Goal: Communication & Community: Answer question/provide support

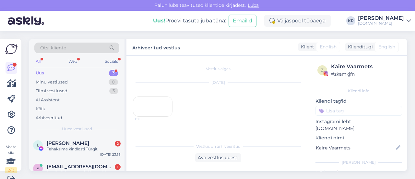
scroll to position [38, 0]
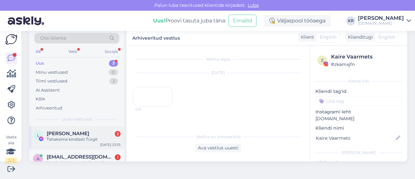
click at [98, 142] on div "L [PERSON_NAME] 2 Tahaksime kindlasti Türgit [DATE] 23:35" at bounding box center [76, 137] width 95 height 23
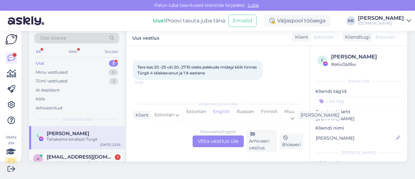
scroll to position [2146, 0]
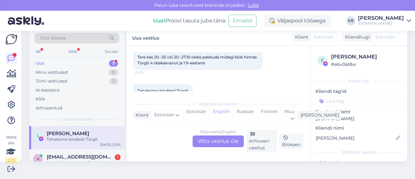
click at [228, 141] on div "Estonian to English Võta vestlus üle" at bounding box center [218, 141] width 51 height 12
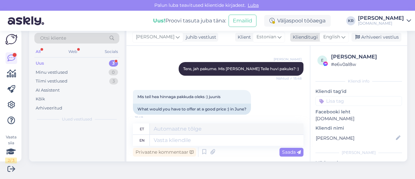
scroll to position [2506, 0]
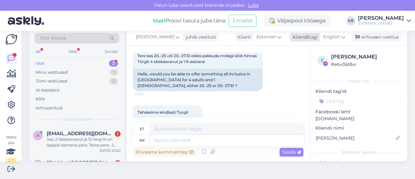
click at [335, 38] on span "English" at bounding box center [331, 36] width 17 height 7
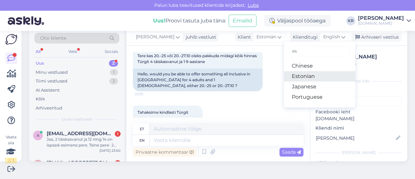
type input "es"
drag, startPoint x: 304, startPoint y: 76, endPoint x: 276, endPoint y: 91, distance: 32.1
click at [304, 75] on link "Estonian" at bounding box center [319, 76] width 71 height 10
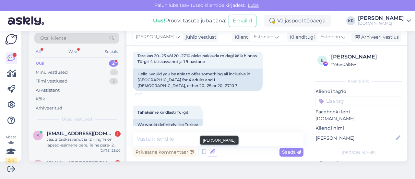
scroll to position [2498, 0]
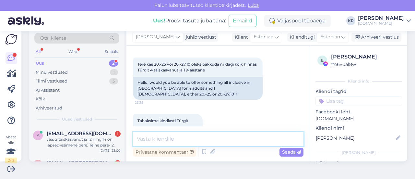
click at [209, 143] on textarea at bounding box center [218, 139] width 170 height 14
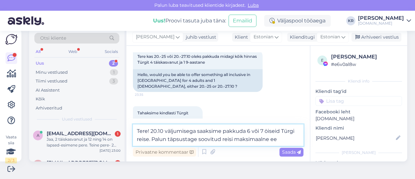
scroll to position [2514, 0]
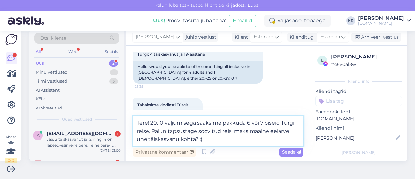
click at [247, 122] on textarea "Tere! 20.10 väljumisega saaksime pakkuda 6 või 7 öiseid Türgi reise. Palun täps…" at bounding box center [218, 130] width 170 height 29
click at [151, 132] on textarea "Tere! 20.10 väljumisega saaksime pakkuda 6 või 7 öiseid Türgi reise. Palun täps…" at bounding box center [218, 130] width 170 height 29
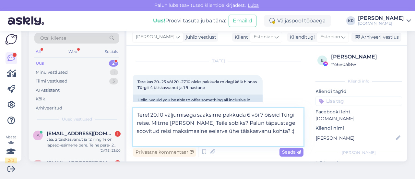
scroll to position [2490, 0]
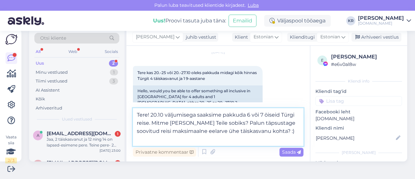
click at [275, 125] on textarea "Tere! 20.10 väljumisega saaksime pakkuda 6 või 7 öiseid Türgi reise. Mitme [PER…" at bounding box center [218, 127] width 170 height 38
type textarea "Tere! 20.10 väljumisega saaksime pakkuda 6 või 7 öiseid Türgi reise. Mitme [PER…"
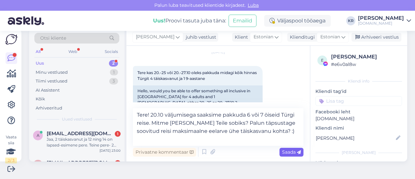
click at [283, 149] on span "Saada" at bounding box center [291, 152] width 19 height 6
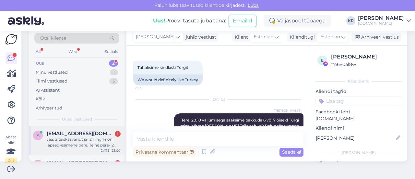
click at [99, 147] on div "a [EMAIL_ADDRESS][DOMAIN_NAME] 1 Jaa, 2 täiskasvanut ja 12 ning 14 on lapsed-es…" at bounding box center [76, 140] width 95 height 29
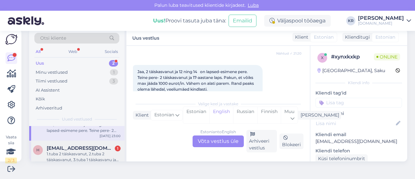
scroll to position [22, 0]
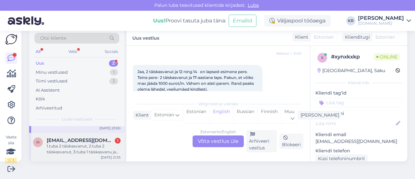
click at [86, 148] on div "1.tuba 2 täiskasvanut, 2.tuba 2 täiskasvanut, 3.tuba 1 täiskasvanu ja laps" at bounding box center [84, 149] width 74 height 12
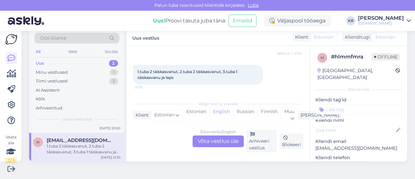
drag, startPoint x: 215, startPoint y: 143, endPoint x: 216, endPoint y: 140, distance: 3.3
click at [215, 143] on div "Estonian to English Võta vestlus üle" at bounding box center [218, 141] width 51 height 12
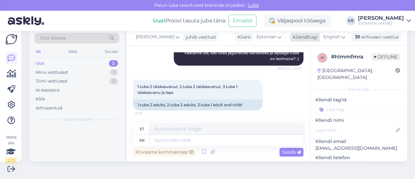
scroll to position [0, 0]
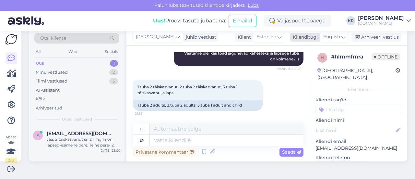
click at [326, 36] on span "English" at bounding box center [331, 36] width 17 height 7
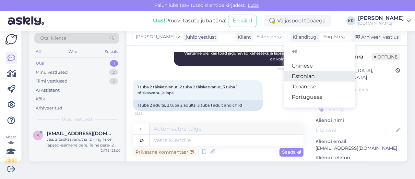
click at [301, 74] on link "Estonian" at bounding box center [319, 76] width 71 height 10
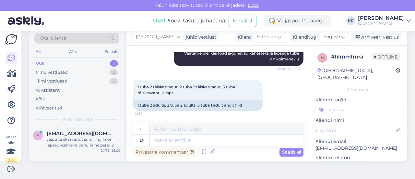
scroll to position [240, 0]
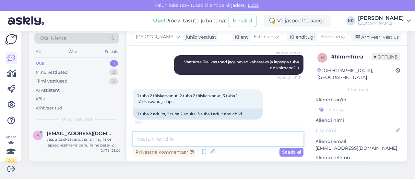
click at [213, 133] on textarea at bounding box center [218, 139] width 170 height 14
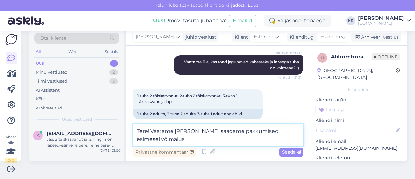
scroll to position [248, 0]
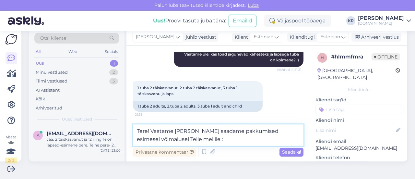
type textarea "Tere! Vaatame [PERSON_NAME] saadame pakkumised esimesel võimalusel Teile meilil…"
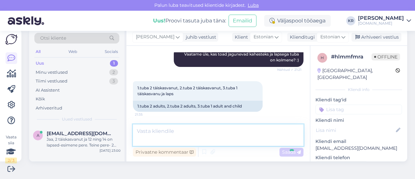
scroll to position [287, 0]
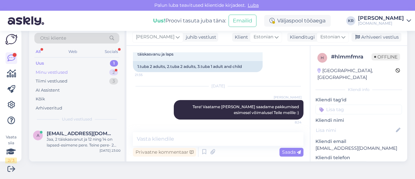
click at [70, 73] on div "Minu vestlused 2" at bounding box center [76, 72] width 85 height 9
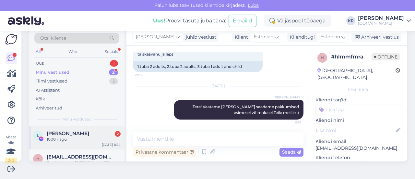
click at [90, 138] on div "1000 nagu" at bounding box center [84, 139] width 74 height 6
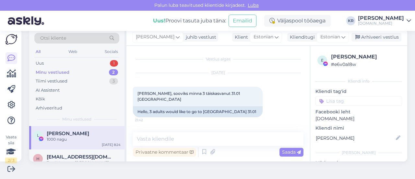
scroll to position [2607, 0]
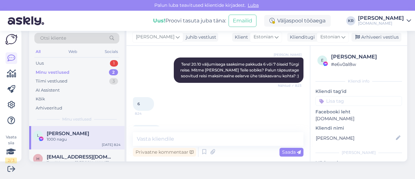
click at [206, 146] on div "Privaatne kommentaar Saada" at bounding box center [218, 152] width 170 height 12
click at [209, 144] on textarea at bounding box center [218, 139] width 170 height 14
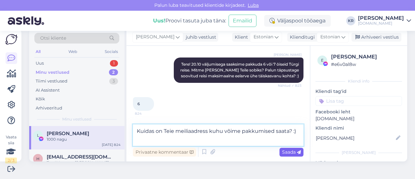
type textarea "Kuidas on Teie meiliaadress kuhu võime pakkumised saata? :)"
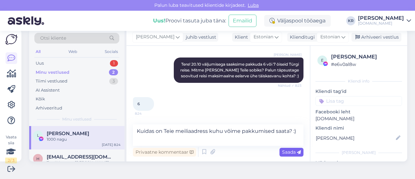
click at [282, 151] on span "Saada" at bounding box center [291, 152] width 19 height 6
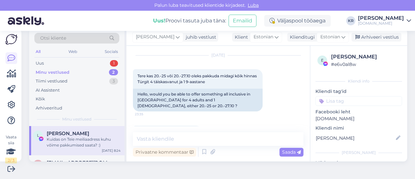
scroll to position [2641, 0]
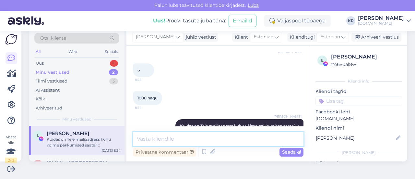
click at [196, 142] on textarea at bounding box center [218, 139] width 170 height 14
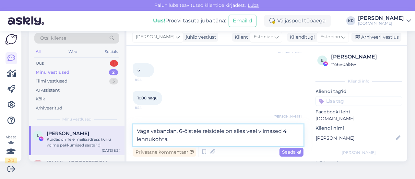
type textarea "Väga vabandan, 6-öistele reisidele on alles veel viimased 4 lennukohta."
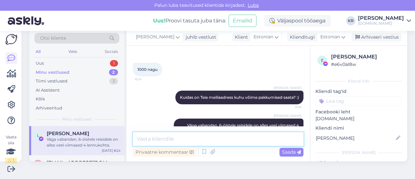
scroll to position [2674, 0]
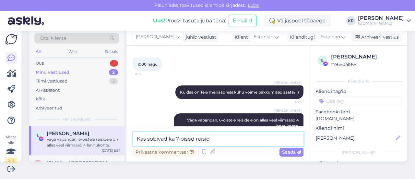
type textarea "Kas sobivad ka 7-öised reisid?"
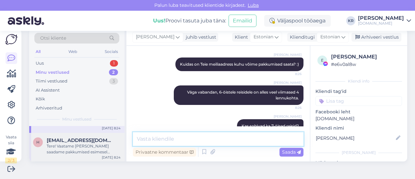
scroll to position [0, 0]
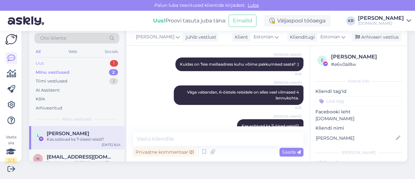
click at [88, 64] on div "Uus 1" at bounding box center [76, 63] width 85 height 9
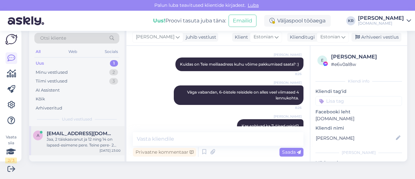
click at [83, 144] on div "Jaa, 2 täiskasvanut ja 12 ning 14 on lapsed-esimene pere. Teine pere- 2 täiskas…" at bounding box center [84, 142] width 74 height 12
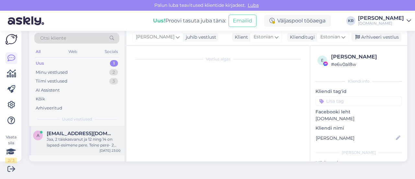
scroll to position [197, 0]
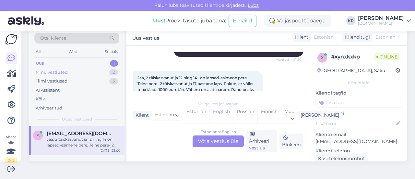
click at [80, 72] on div "Minu vestlused 2" at bounding box center [76, 72] width 85 height 9
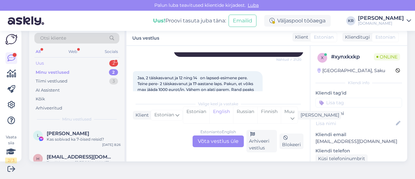
click at [78, 64] on div "Uus 2" at bounding box center [76, 63] width 85 height 9
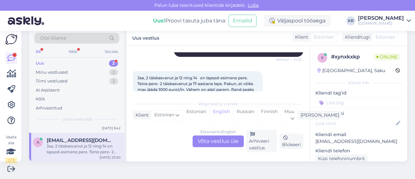
scroll to position [0, 0]
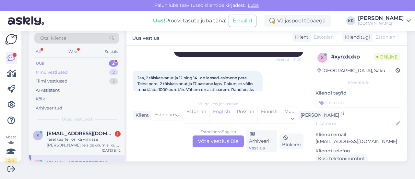
click at [69, 68] on div "Minu vestlused 2" at bounding box center [76, 72] width 85 height 9
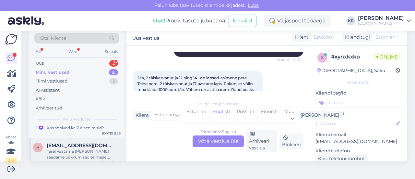
scroll to position [17, 0]
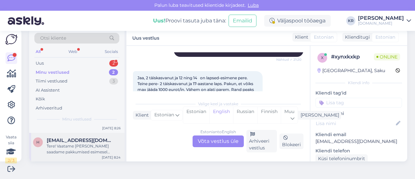
click at [84, 144] on div "Tere! Vaatame [PERSON_NAME] saadame pakkumised esimesel võimalusel Teile meilil…" at bounding box center [84, 149] width 74 height 12
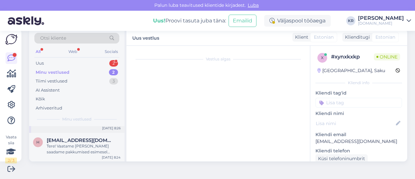
scroll to position [287, 0]
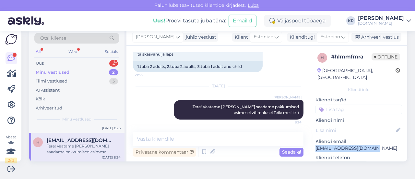
drag, startPoint x: 365, startPoint y: 140, endPoint x: 309, endPoint y: 141, distance: 55.8
click at [310, 141] on div "h # hlmmfmra Offline [GEOGRAPHIC_DATA], [GEOGRAPHIC_DATA] Kliendi info Kliendi …" at bounding box center [358, 182] width 97 height 273
copy p "[EMAIL_ADDRESS][DOMAIN_NAME]"
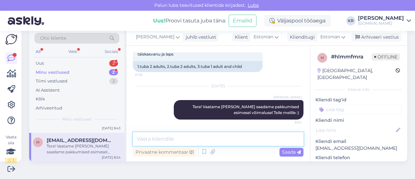
click at [194, 136] on textarea at bounding box center [218, 139] width 170 height 14
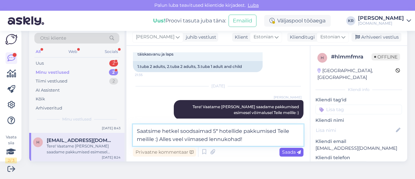
type textarea "Saatsime hetkel soodsaimad 5* hotellide pakkumised Teile meilile :) Alles veel …"
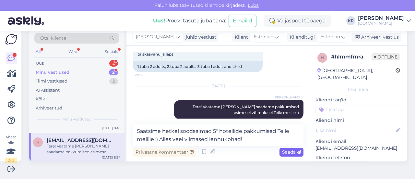
click at [292, 154] on span "Saada" at bounding box center [291, 152] width 19 height 6
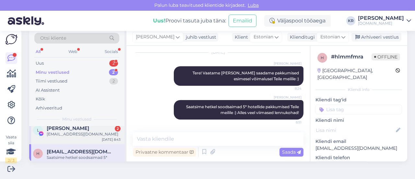
scroll to position [0, 0]
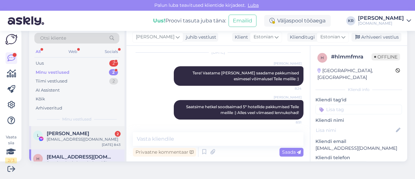
click at [91, 134] on div "[PERSON_NAME] 2" at bounding box center [84, 133] width 74 height 6
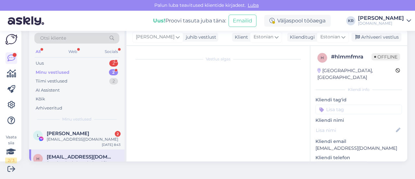
scroll to position [2758, 0]
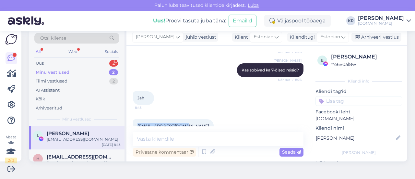
drag, startPoint x: 165, startPoint y: 113, endPoint x: 144, endPoint y: 113, distance: 20.8
click at [135, 119] on div "[EMAIL_ADDRESS][DOMAIN_NAME] 8:43" at bounding box center [173, 126] width 81 height 14
copy link "[EMAIL_ADDRESS][DOMAIN_NAME]"
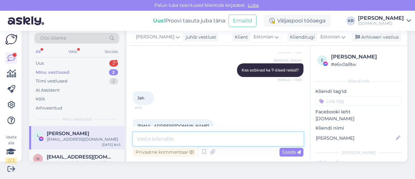
click at [165, 135] on textarea at bounding box center [218, 139] width 170 height 14
type textarea "Saadame pakkumised Teile meilile :)"
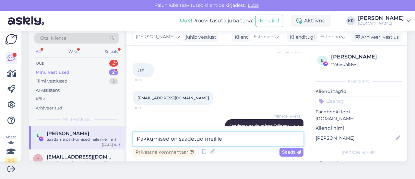
type textarea "Pakkumised on saadetud meilile."
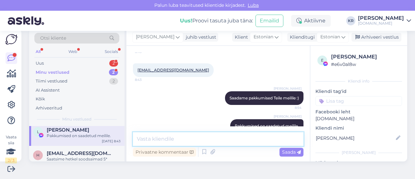
scroll to position [0, 0]
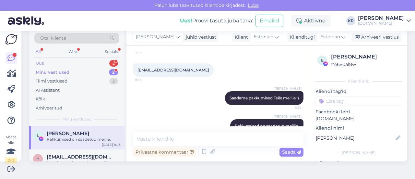
click at [51, 60] on div "Uus 2" at bounding box center [76, 63] width 85 height 9
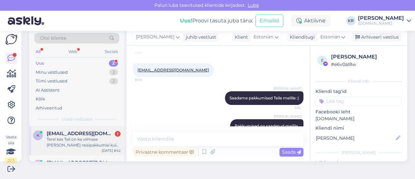
click at [82, 142] on div "Tere! kas Teil on ka viimase [PERSON_NAME] reisipakkumisi kui sooviks minna 1 t…" at bounding box center [84, 142] width 74 height 12
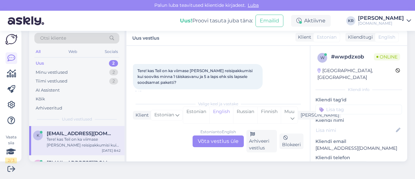
scroll to position [28, 0]
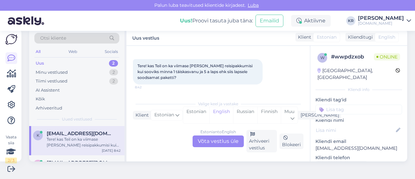
click at [219, 138] on div "Estonian to English Võta vestlus üle" at bounding box center [218, 141] width 51 height 12
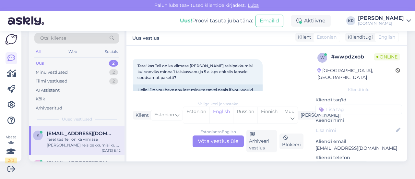
scroll to position [24, 0]
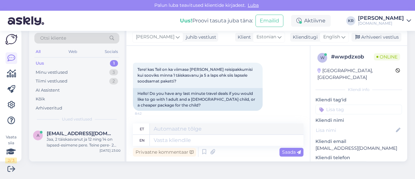
drag, startPoint x: 331, startPoint y: 39, endPoint x: 328, endPoint y: 45, distance: 7.0
click at [331, 39] on span "English" at bounding box center [331, 36] width 17 height 7
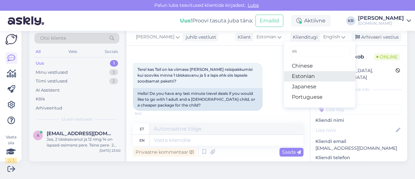
click at [314, 76] on link "Estonian" at bounding box center [319, 76] width 71 height 10
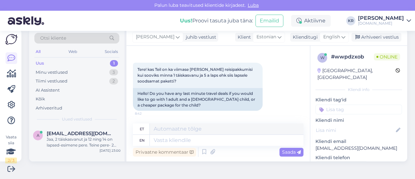
scroll to position [15, 0]
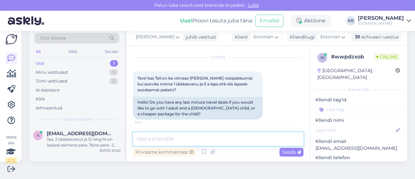
click at [176, 140] on textarea at bounding box center [218, 139] width 170 height 14
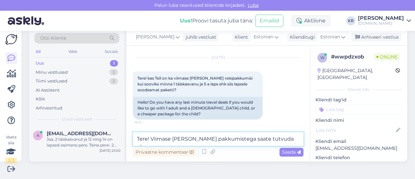
paste textarea "[URL][DOMAIN_NAME]"
type textarea "Tere! Viimase [PERSON_NAME] pakkumistega saate tutvuda siin - [URL][DOMAIN_NAME]"
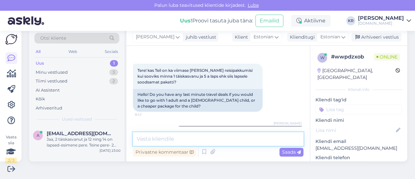
scroll to position [49, 0]
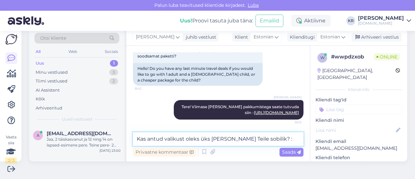
type textarea "Kas antud valikust oleks üks [PERSON_NAME] Teile sobilik? :)"
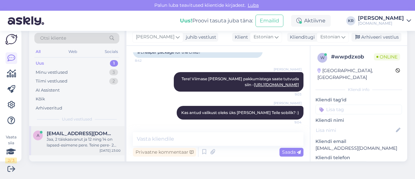
click at [103, 142] on div "Jaa, 2 täiskasvanut ja 12 ning 14 on lapsed-esimene pere. Teine pere- 2 täiskas…" at bounding box center [84, 142] width 74 height 12
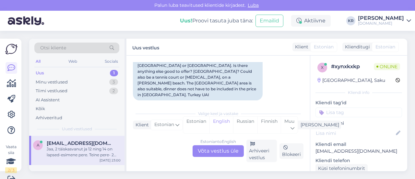
scroll to position [203, 0]
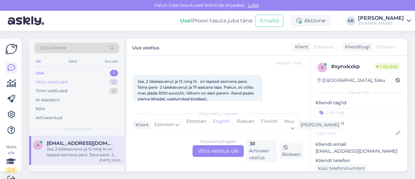
click at [71, 82] on div "Minu vestlused 3" at bounding box center [76, 81] width 85 height 9
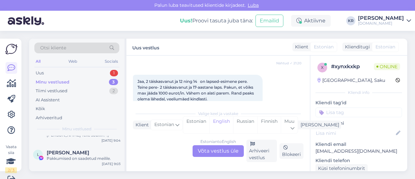
scroll to position [0, 0]
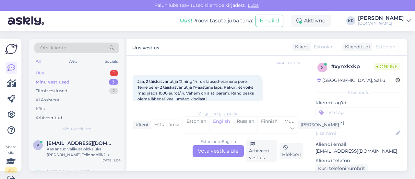
click at [62, 71] on div "Uus 1" at bounding box center [76, 72] width 85 height 9
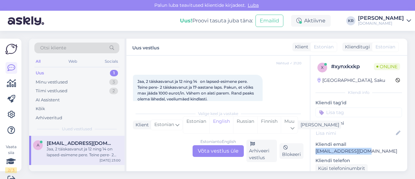
drag, startPoint x: 361, startPoint y: 149, endPoint x: 312, endPoint y: 149, distance: 48.9
copy p "[EMAIL_ADDRESS][DOMAIN_NAME]"
click at [84, 81] on div "Minu vestlused 3" at bounding box center [76, 81] width 85 height 9
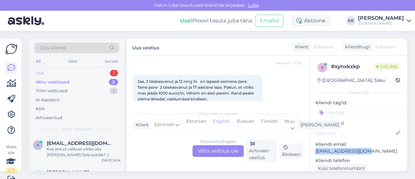
click at [83, 74] on div "Uus 1" at bounding box center [76, 72] width 85 height 9
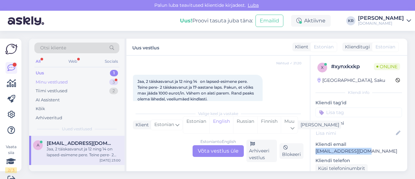
click at [87, 79] on div "Minu vestlused 3" at bounding box center [76, 81] width 85 height 9
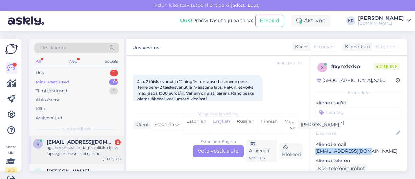
scroll to position [0, 0]
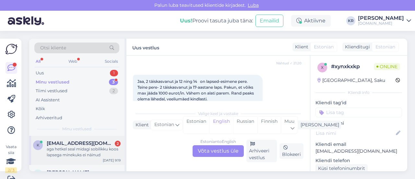
click at [102, 146] on div "aga hetkel seal midagi sobilikku koos lapsega minekuks ei näinud" at bounding box center [84, 152] width 74 height 12
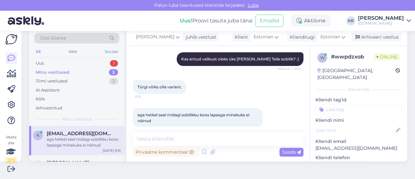
scroll to position [138, 0]
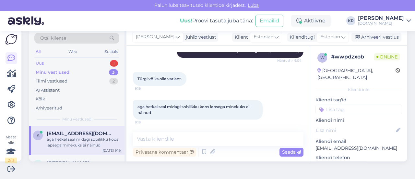
click at [71, 63] on div "Uus 1" at bounding box center [76, 63] width 85 height 9
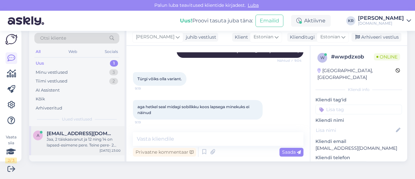
click at [68, 142] on div "Jaa, 2 täiskasvanut ja 12 ning 14 on lapsed-esimene pere. Teine pere- 2 täiskas…" at bounding box center [84, 142] width 74 height 12
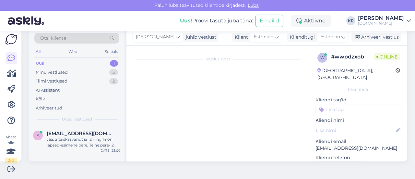
scroll to position [197, 0]
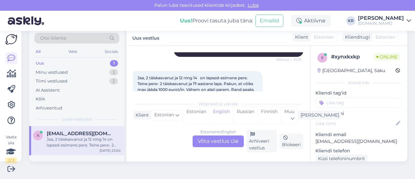
drag, startPoint x: 223, startPoint y: 142, endPoint x: 227, endPoint y: 137, distance: 6.7
click at [223, 142] on div "Estonian to English Võta vestlus üle" at bounding box center [218, 141] width 51 height 12
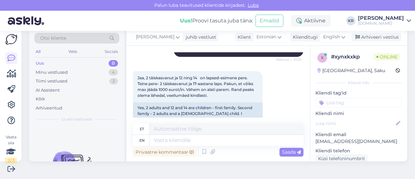
drag, startPoint x: 337, startPoint y: 37, endPoint x: 325, endPoint y: 46, distance: 14.6
click at [341, 37] on icon at bounding box center [343, 36] width 4 height 7
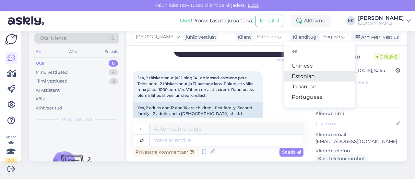
drag, startPoint x: 310, startPoint y: 73, endPoint x: 290, endPoint y: 94, distance: 28.9
click at [310, 72] on link "Estonian" at bounding box center [319, 76] width 71 height 10
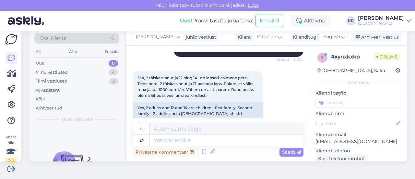
scroll to position [197, 0]
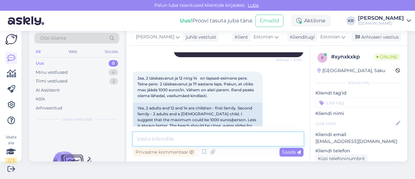
click at [237, 138] on textarea at bounding box center [218, 139] width 170 height 14
type textarea "T"
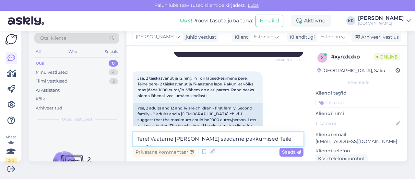
type textarea "Tere! Vaatame [PERSON_NAME] saadame pakkumised Teile meilile :)"
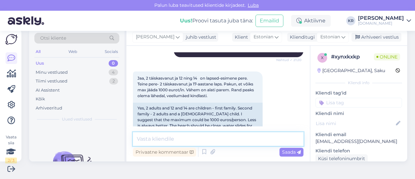
scroll to position [238, 0]
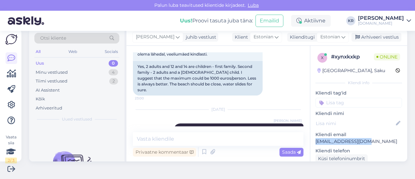
drag, startPoint x: 360, startPoint y: 140, endPoint x: 310, endPoint y: 139, distance: 49.9
click at [315, 139] on p "[EMAIL_ADDRESS][DOMAIN_NAME]" at bounding box center [358, 141] width 87 height 7
copy p "[EMAIL_ADDRESS][DOMAIN_NAME]"
click at [71, 71] on div "Minu vestlused 4" at bounding box center [76, 72] width 85 height 9
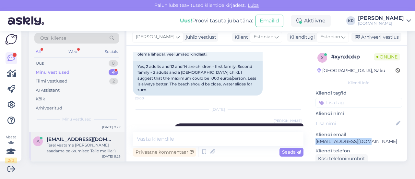
scroll to position [32, 0]
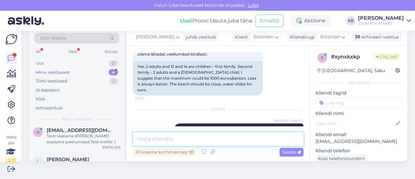
click at [204, 142] on textarea at bounding box center [218, 139] width 170 height 14
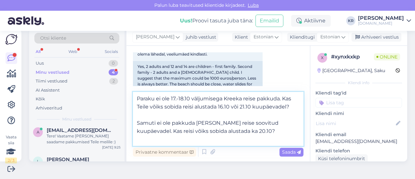
type textarea "Paraku ei ole 17.-18.10 väljumisega Kreeka reise pakkuda. Kas Teile võiks sobid…"
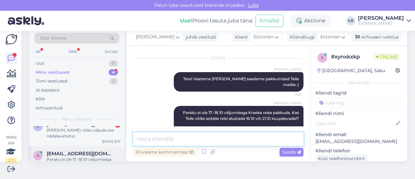
scroll to position [0, 0]
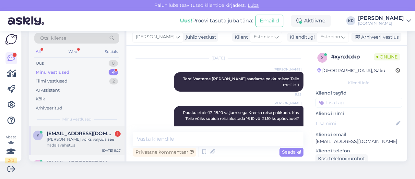
click at [87, 138] on div "[PERSON_NAME] võiks väljuda see nädalavahetus" at bounding box center [84, 142] width 74 height 12
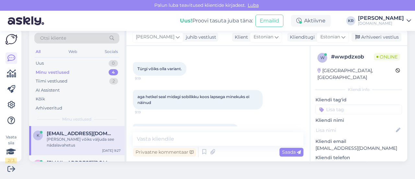
scroll to position [166, 0]
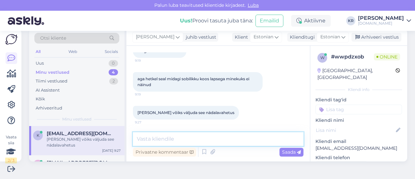
click at [213, 138] on textarea at bounding box center [218, 139] width 170 height 14
click at [189, 139] on textarea at bounding box center [218, 139] width 170 height 14
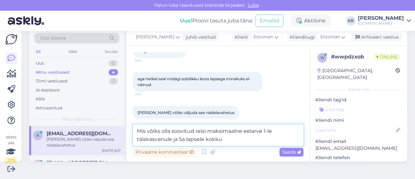
type textarea "Mis võiks olla soovitud reisi maksimaalne eelarve 1-le täiskasvanule ja 5a laps…"
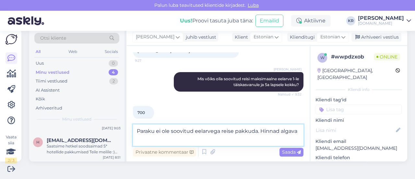
scroll to position [235, 0]
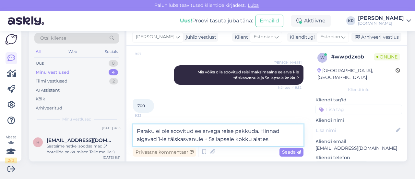
click at [158, 139] on textarea "Paraku ei ole soovitud eelarvega reise pakkuda. Hinnad algavad 1-le täiskasvanu…" at bounding box center [218, 134] width 170 height 21
click at [274, 140] on textarea "Paraku ei ole soovitud eelarvega reise pakkuda. Hinnad algavad 1-le täiskasvanu…" at bounding box center [218, 134] width 170 height 21
type textarea "Paraku ei ole soovitud eelarvega reise pakkuda. Hinnad algavad 1-le täiskasvanu…"
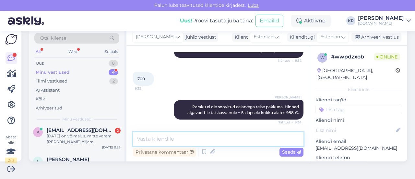
scroll to position [295, 0]
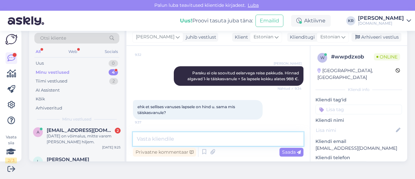
click at [228, 138] on textarea at bounding box center [218, 139] width 170 height 14
type textarea "L"
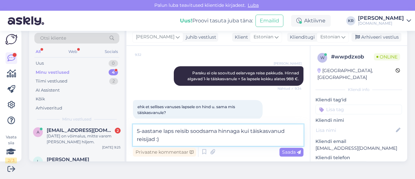
drag, startPoint x: 165, startPoint y: 140, endPoint x: 130, endPoint y: 131, distance: 36.2
click at [130, 131] on div "Vestlus algas [DATE] Tere! kas Teil on ka viimase [PERSON_NAME] reisipakkumisi …" at bounding box center [217, 103] width 183 height 115
type textarea "5-aastane laps reisib soodsama hinnaga kui täiskasvanud reisijad :)"
click at [218, 137] on textarea "5-aastane laps reisib soodsama hinnaga kui täiskasvanud reisijad :)" at bounding box center [218, 134] width 170 height 21
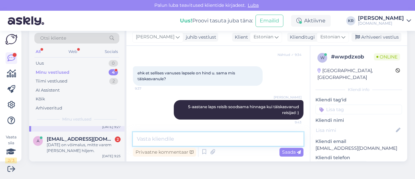
scroll to position [32, 0]
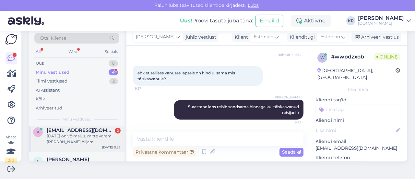
click at [101, 136] on div "[DATE] on võimalus, mitte varem [PERSON_NAME] hiljem." at bounding box center [84, 139] width 74 height 12
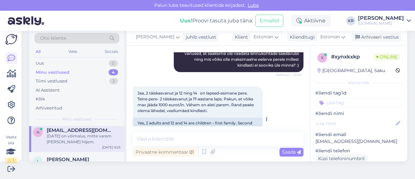
scroll to position [151, 0]
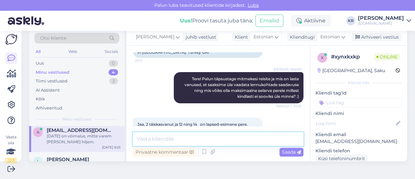
click at [226, 140] on textarea at bounding box center [218, 139] width 170 height 14
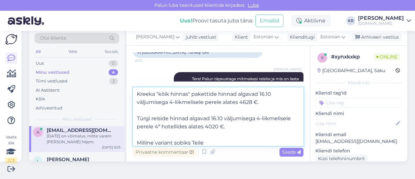
type textarea "Kreeka "kõik hinnas" pakettide hinnad algavad 16.10 väljumisega 4-liikmelisele …"
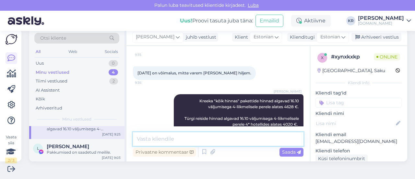
scroll to position [75, 0]
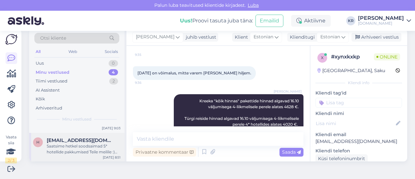
click at [94, 151] on div "Saatsime hetkel soodsaimad 5* hotellide pakkumised Teile meilile :) Alles veel …" at bounding box center [84, 149] width 74 height 12
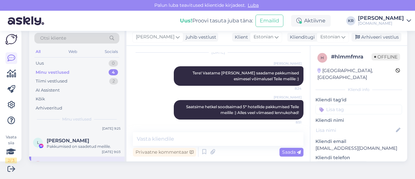
scroll to position [42, 0]
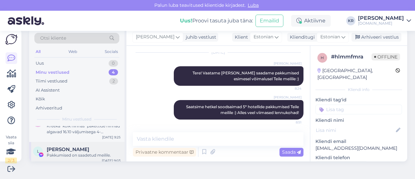
click at [71, 152] on div "Pakkumised on saadetud meilile." at bounding box center [84, 155] width 74 height 6
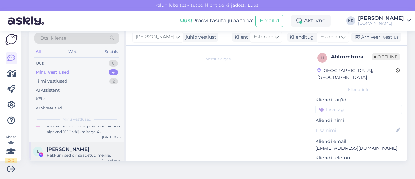
scroll to position [2814, 0]
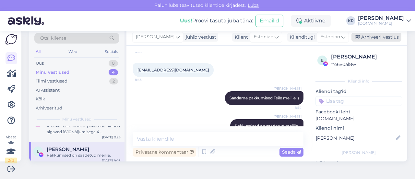
click at [366, 39] on div "Arhiveeri vestlus" at bounding box center [376, 37] width 50 height 9
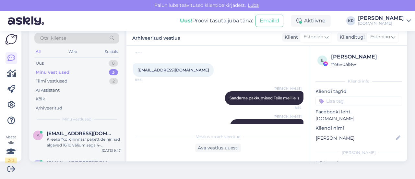
scroll to position [52, 0]
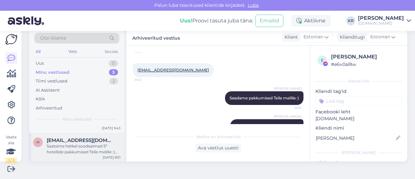
click at [81, 149] on div "Saatsime hetkel soodsaimad 5* hotellide pakkumised Teile meilile :) Alles veel …" at bounding box center [84, 149] width 74 height 12
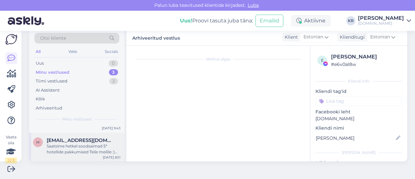
scroll to position [321, 0]
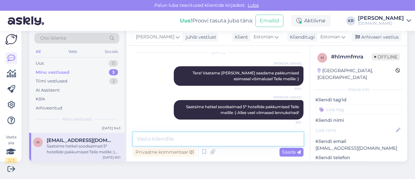
click at [242, 140] on textarea at bounding box center [218, 139] width 170 height 14
type textarea "Kui tekib lisaküsimusi, siis andke julgesti teada."
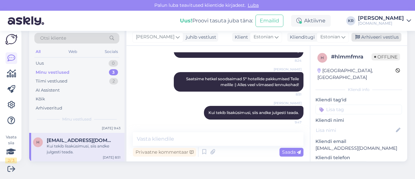
click at [370, 38] on div "Arhiveeri vestlus" at bounding box center [376, 37] width 50 height 9
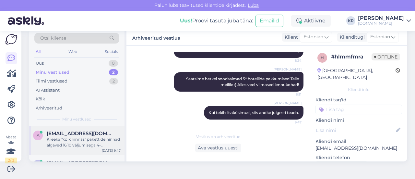
click at [76, 146] on div "Kreeka "kõik hinnas" pakettide hinnad algavad 16.10 väljumisega 4-liikmelisele …" at bounding box center [84, 142] width 74 height 12
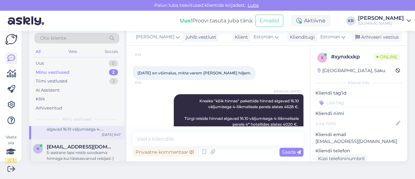
scroll to position [22, 0]
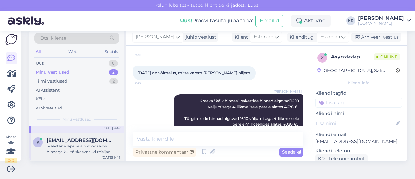
click at [73, 147] on div "5-aastane laps reisib soodsama hinnaga kui täiskasvanud reisijad :)" at bounding box center [84, 149] width 74 height 12
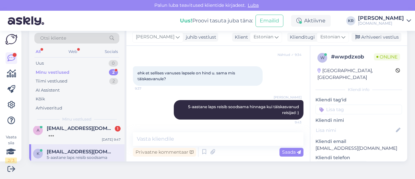
scroll to position [0, 0]
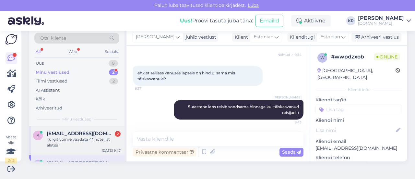
click at [105, 144] on div "Türgit võime vaadata 4* hotellist alates" at bounding box center [84, 142] width 74 height 12
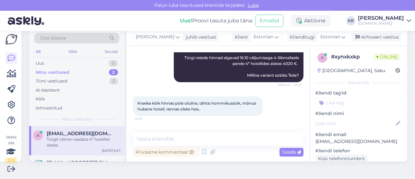
scroll to position [470, 0]
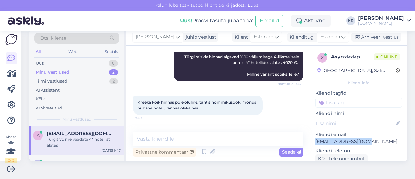
drag, startPoint x: 361, startPoint y: 141, endPoint x: 312, endPoint y: 142, distance: 49.3
click at [315, 142] on p "[EMAIL_ADDRESS][DOMAIN_NAME]" at bounding box center [358, 141] width 87 height 7
copy p "[EMAIL_ADDRESS][DOMAIN_NAME]"
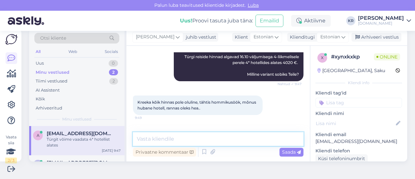
click at [216, 142] on textarea at bounding box center [218, 139] width 170 height 14
type textarea "Saadame pakkumised Teile meilile :)"
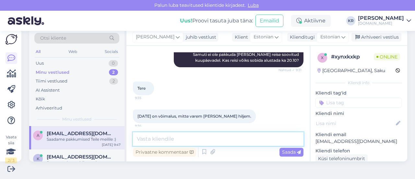
scroll to position [497, 0]
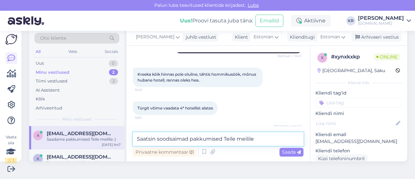
type textarea "Saatsin soodsaimad pakkumised Teile meilile."
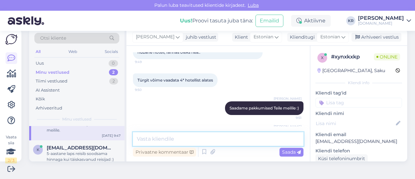
scroll to position [22, 0]
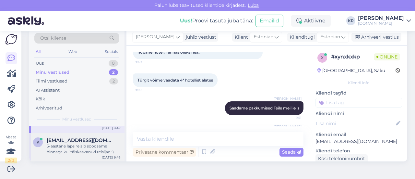
click at [87, 144] on div "5-aastane laps reisib soodsama hinnaga kui täiskasvanud reisijad :)" at bounding box center [84, 149] width 74 height 12
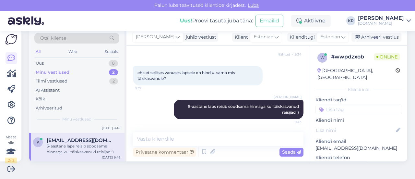
scroll to position [329, 0]
click at [366, 37] on div "Arhiveeri vestlus" at bounding box center [376, 37] width 50 height 9
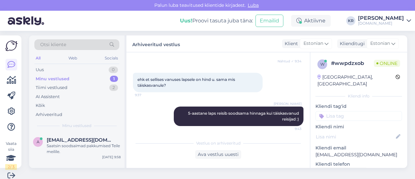
scroll to position [0, 0]
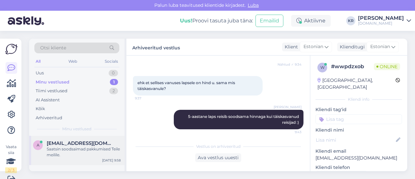
click at [83, 151] on div "Saatsin soodsaimad pakkumised Teile meilile." at bounding box center [84, 152] width 74 height 12
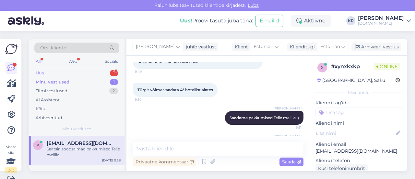
click at [85, 72] on div "Uus 1" at bounding box center [76, 72] width 85 height 9
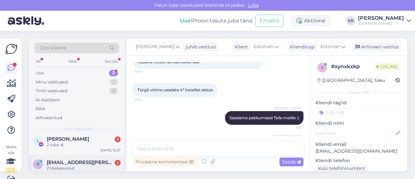
scroll to position [11, 0]
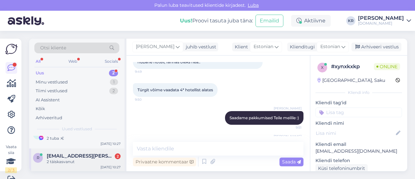
click at [95, 160] on div "2 täiskasvanut" at bounding box center [84, 161] width 74 height 6
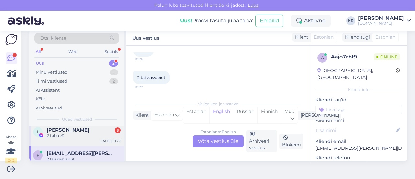
scroll to position [0, 0]
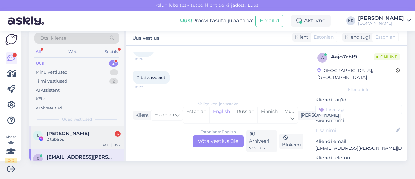
click at [80, 140] on div "2 tuba :€" at bounding box center [84, 139] width 74 height 6
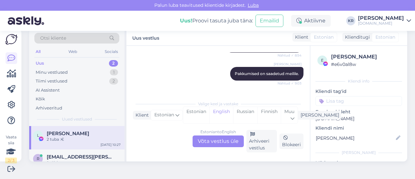
scroll to position [2863, 0]
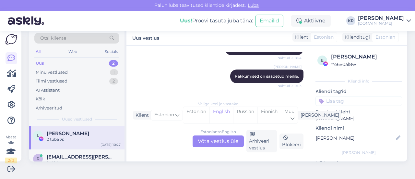
click at [176, 101] on link "[URL][DOMAIN_NAME]" at bounding box center [159, 103] width 45 height 5
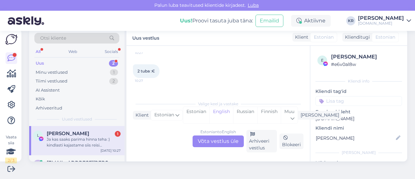
scroll to position [2994, 0]
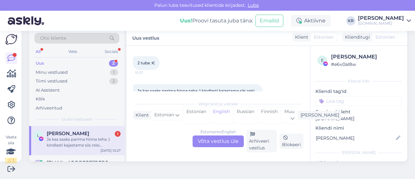
click at [210, 138] on div "Estonian to English Võta vestlus üle" at bounding box center [218, 141] width 51 height 12
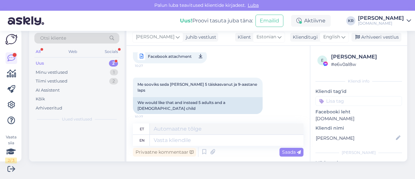
scroll to position [3068, 0]
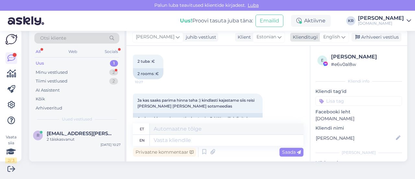
click at [336, 36] on div "English" at bounding box center [334, 37] width 29 height 10
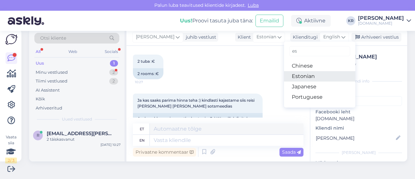
drag, startPoint x: 297, startPoint y: 74, endPoint x: 280, endPoint y: 88, distance: 21.5
click at [297, 74] on link "Estonian" at bounding box center [319, 76] width 71 height 10
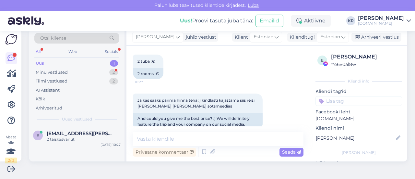
scroll to position [3059, 0]
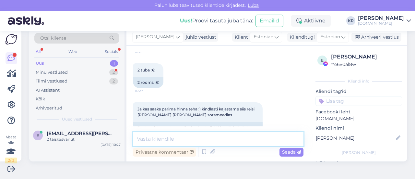
click at [214, 135] on textarea at bounding box center [218, 139] width 170 height 14
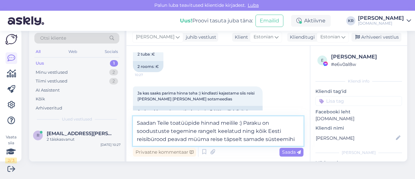
scroll to position [3077, 0]
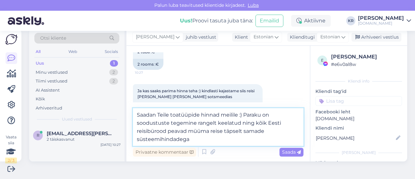
type textarea "Saadan Teile toatüüpide hinnad meilile :) Paraku on soodustuste tegemine rangel…"
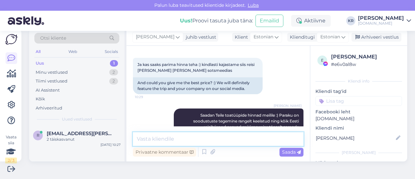
scroll to position [3104, 0]
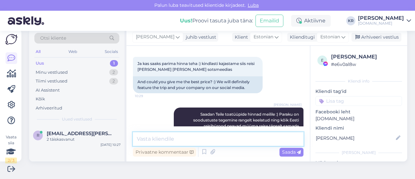
click at [207, 136] on textarea at bounding box center [218, 139] width 170 height 14
type textarea "Saatsin toatüüpide hinnad Teile meilile."
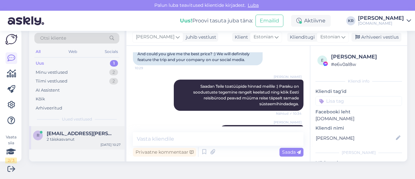
click at [85, 135] on span "[EMAIL_ADDRESS][PERSON_NAME][DOMAIN_NAME]" at bounding box center [80, 133] width 67 height 6
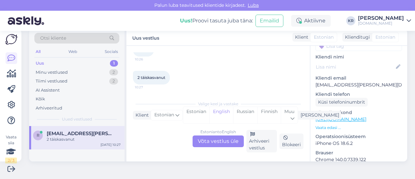
scroll to position [65, 0]
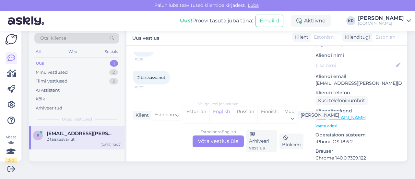
click at [345, 114] on link "[URL][DOMAIN_NAME]" at bounding box center [340, 117] width 51 height 6
click at [202, 142] on div "Estonian to English Võta vestlus üle" at bounding box center [218, 141] width 51 height 12
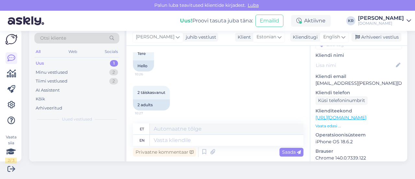
scroll to position [170, 0]
click at [334, 36] on span "English" at bounding box center [331, 36] width 17 height 7
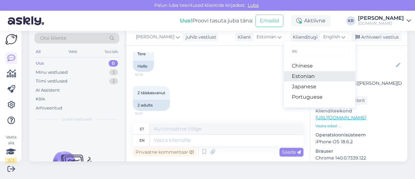
click at [312, 75] on link "Estonian" at bounding box center [319, 76] width 71 height 10
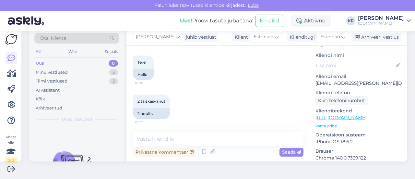
scroll to position [162, 0]
click at [178, 138] on textarea at bounding box center [218, 139] width 170 height 14
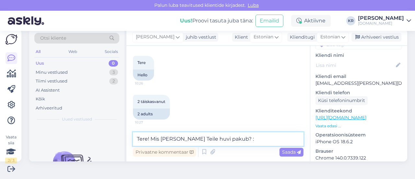
type textarea "Tere! Mis [PERSON_NAME] Teile huvi pakub? :)"
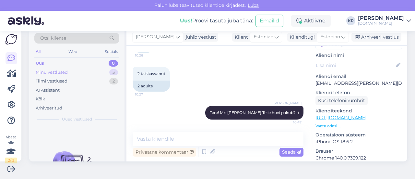
click at [78, 73] on div "Minu vestlused 3" at bounding box center [76, 72] width 85 height 9
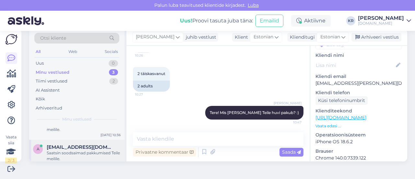
scroll to position [46, 0]
click at [84, 152] on div "Saatsin soodsaimad pakkumised Teile meilile." at bounding box center [84, 155] width 74 height 12
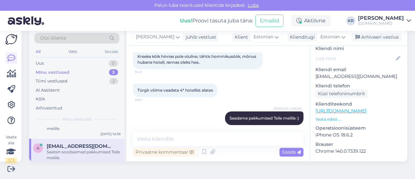
scroll to position [525, 0]
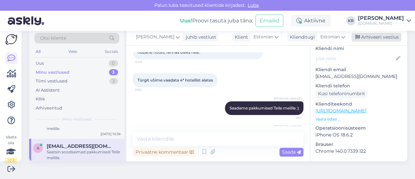
click at [370, 36] on div "Arhiveeri vestlus" at bounding box center [376, 37] width 50 height 9
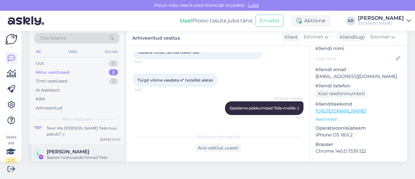
scroll to position [17, 0]
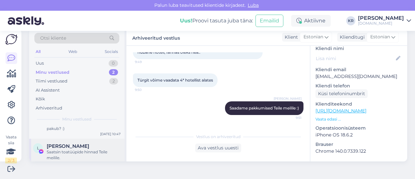
click at [83, 149] on div "Saatsin toatüüpide hinnad Teile meilile." at bounding box center [84, 155] width 74 height 12
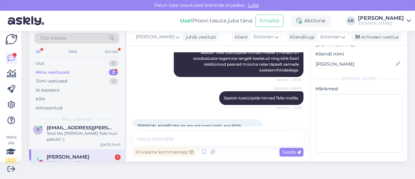
scroll to position [0, 0]
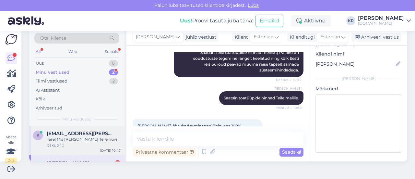
click at [88, 139] on div "Tere! Mis [PERSON_NAME] Teile huvi pakub? :)" at bounding box center [84, 142] width 74 height 12
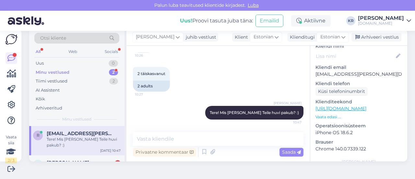
scroll to position [65, 0]
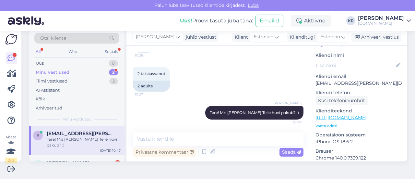
drag, startPoint x: 356, startPoint y: 38, endPoint x: 346, endPoint y: 41, distance: 9.9
click at [356, 37] on div "Arhiveeri vestlus" at bounding box center [376, 37] width 50 height 9
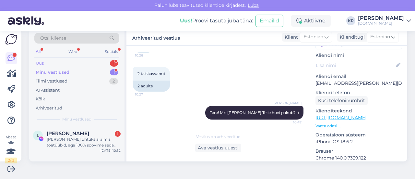
click at [67, 61] on div "Uus 1" at bounding box center [76, 63] width 85 height 9
click at [67, 70] on div "Minu vestlused" at bounding box center [52, 72] width 32 height 6
click at [89, 138] on div "[PERSON_NAME] õhtuks ära mis toatüübid, aga 100% soovime seda hotelli ja kuupäe…" at bounding box center [84, 142] width 74 height 12
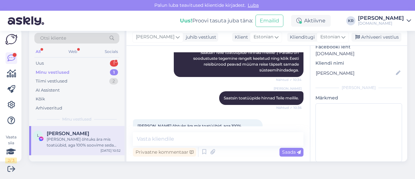
scroll to position [74, 0]
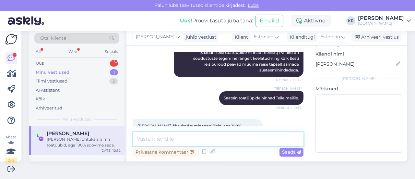
click at [192, 140] on textarea at bounding box center [218, 139] width 170 height 14
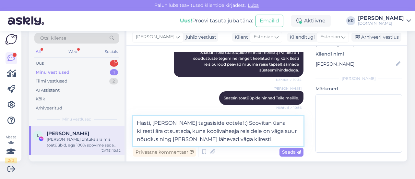
click at [174, 138] on textarea "Hästi, [PERSON_NAME] tagasiside ootele! :) Soovitan üsna kiiresti ära otsustada…" at bounding box center [218, 130] width 170 height 29
type textarea "Hästi, [PERSON_NAME] tagasiside ootele! :) Soovitan üsna kiiresti ära otsustada…"
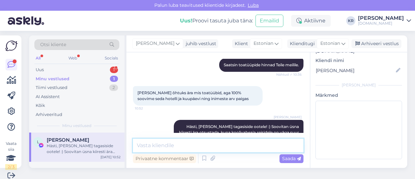
scroll to position [0, 0]
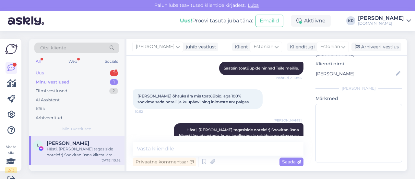
click at [79, 70] on div "Uus 1" at bounding box center [76, 72] width 85 height 9
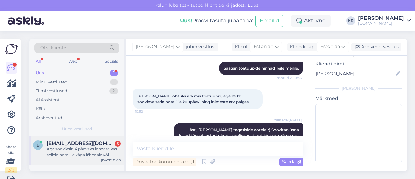
click at [91, 155] on div "Aga sooviksin 4 päevaks lennata kas sellele hotellile väga lähedale või sarnast…" at bounding box center [84, 152] width 74 height 12
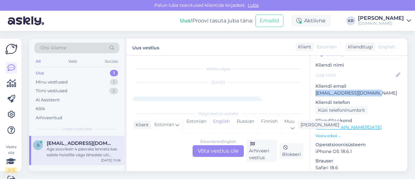
drag, startPoint x: 366, startPoint y: 87, endPoint x: 310, endPoint y: 87, distance: 56.4
click at [310, 87] on div "q # qhgsiz3b Online [GEOGRAPHIC_DATA], [GEOGRAPHIC_DATA] Kliendi info Kliendi t…" at bounding box center [358, 127] width 97 height 273
copy p "[EMAIL_ADDRESS][DOMAIN_NAME]"
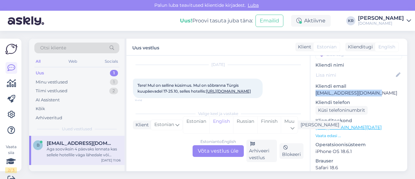
scroll to position [32, 0]
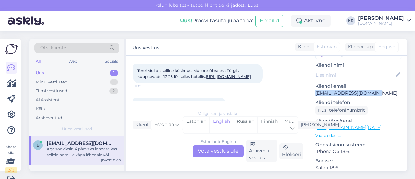
click at [206, 79] on link "[URL][DOMAIN_NAME]" at bounding box center [228, 76] width 45 height 5
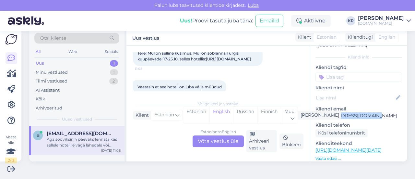
scroll to position [30, 0]
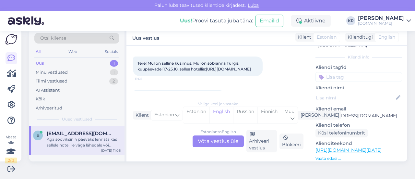
click at [214, 139] on div "Estonian to English Võta vestlus üle" at bounding box center [218, 141] width 51 height 12
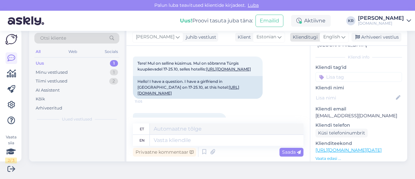
click at [334, 38] on span "English" at bounding box center [331, 36] width 17 height 7
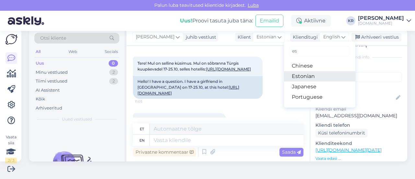
click at [302, 75] on link "Estonian" at bounding box center [319, 76] width 71 height 10
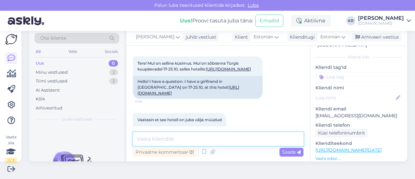
click at [227, 138] on textarea at bounding box center [218, 139] width 170 height 14
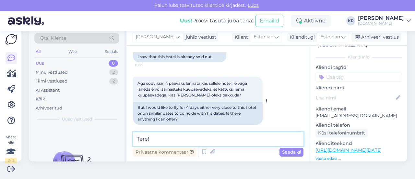
scroll to position [111, 0]
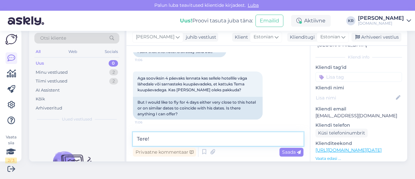
click at [158, 139] on textarea "Tere!" at bounding box center [218, 139] width 170 height 14
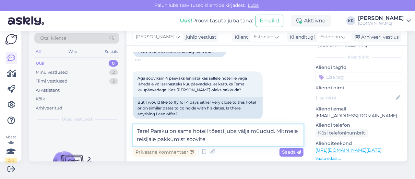
type textarea "Tere! Paraku on sama hotell tõesti juba välja müüdud. Mitmele reisijale pakkumi…"
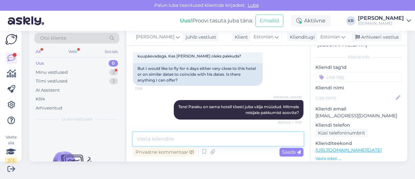
scroll to position [200, 0]
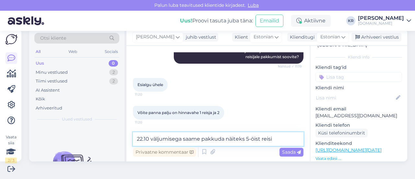
paste textarea "AYDINBEY GOLD DREAMS"
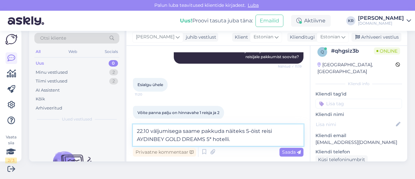
scroll to position [0, 0]
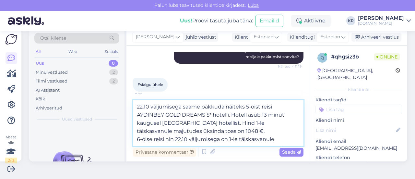
click at [173, 139] on textarea "22.10 väljumisega saame pakkuda näiteks 5-öist reisi AYDINBEY GOLD DREAMS 5* ho…" at bounding box center [218, 123] width 170 height 46
click at [283, 140] on textarea "22.10 väljumisega saame pakkuda näiteks 5-öist reisi AYDINBEY GOLD DREAMS 5* ho…" at bounding box center [218, 123] width 170 height 46
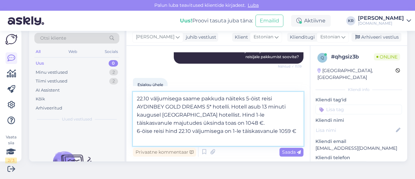
type textarea "22.10 väljumisega saame pakkuda näiteks 5-öist reisi AYDINBEY GOLD DREAMS 5* ho…"
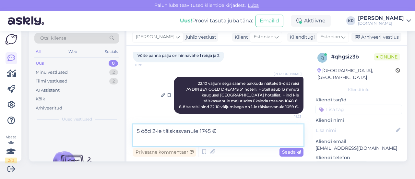
scroll to position [265, 0]
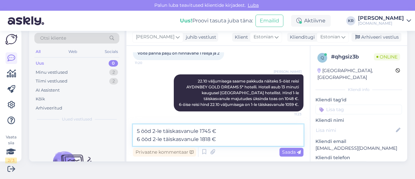
click at [153, 132] on textarea "5 ööd 2-le täiskasvanule 1745 € 6 ööd 2-le täiskasvanule 1818 €" at bounding box center [218, 134] width 170 height 21
click at [212, 133] on textarea "5 ööd hind 2-le täiskasvanule 1745 € 6 ööd 2-le täiskasvanule 1818 €" at bounding box center [218, 134] width 170 height 21
click at [153, 139] on textarea "5 ööd hind 2-le täiskasvanule kokku 1745 € 6 ööd 2-le täiskasvanule 1818 €" at bounding box center [218, 134] width 170 height 21
click at [213, 140] on textarea "5 ööd hind 2-le täiskasvanule kokku 1745 € 6 ööd hind 2-le täiskasvanule 1818 €" at bounding box center [218, 134] width 170 height 21
type textarea "5 ööd hind 2-le täiskasvanule kokku 1745 € 6 ööd hind 2-le täiskasvanule kokku …"
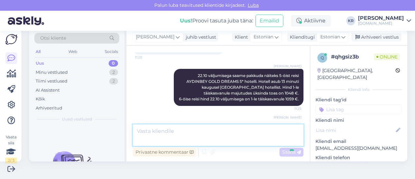
scroll to position [291, 0]
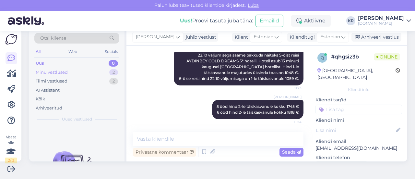
click at [99, 71] on div "Minu vestlused 2" at bounding box center [76, 72] width 85 height 9
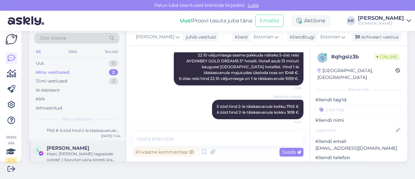
scroll to position [22, 0]
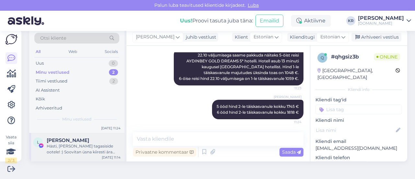
click at [89, 150] on div "Hästi, [PERSON_NAME] tagasiside ootele! :) Soovitan üsna kiiresti ära otsustada…" at bounding box center [84, 149] width 74 height 12
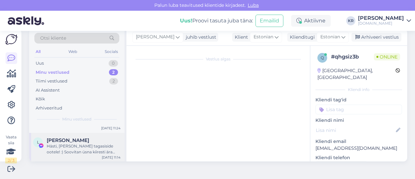
scroll to position [3205, 0]
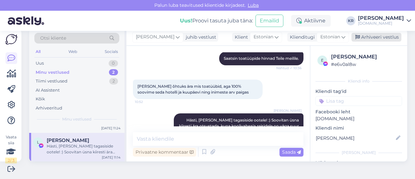
click at [376, 33] on div "Arhiveeri vestlus" at bounding box center [376, 37] width 50 height 9
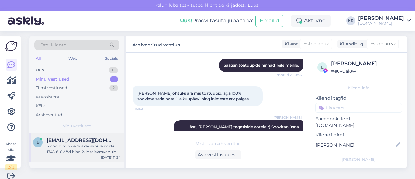
scroll to position [0, 0]
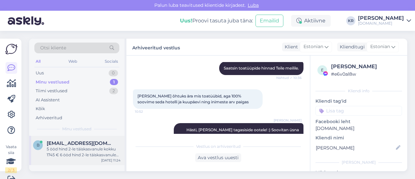
click at [92, 149] on div "5 ööd hind 2-le täiskasvanule kokku 1745 € 6 ööd hind 2-le täiskasvanule kokku …" at bounding box center [84, 152] width 74 height 12
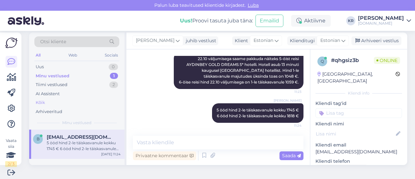
scroll to position [10, 0]
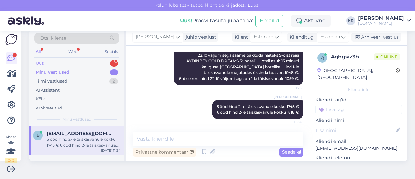
click at [69, 64] on div "Uus 1" at bounding box center [76, 63] width 85 height 9
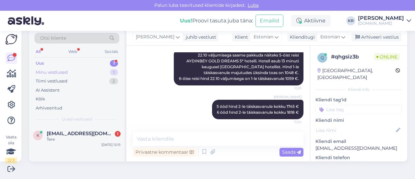
click at [74, 72] on div "Minu vestlused 1" at bounding box center [76, 72] width 85 height 9
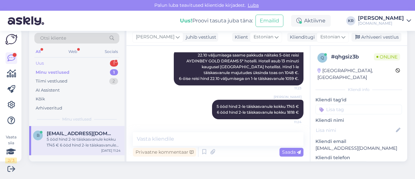
click at [68, 63] on div "Uus 1" at bounding box center [76, 63] width 85 height 9
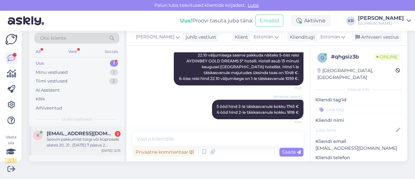
click at [89, 144] on div "Soovin pakkumist türgi või küprosele alates 20, 21 , [DATE] 7 päeva 2 täiskasva…" at bounding box center [84, 142] width 74 height 12
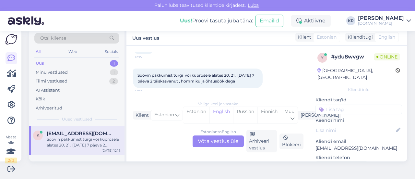
scroll to position [50, 0]
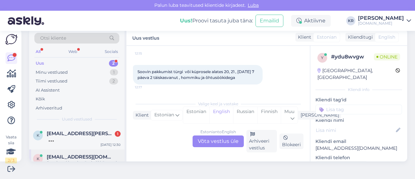
click at [86, 153] on div "k [EMAIL_ADDRESS][DOMAIN_NAME] Soovin pakkumist türgi või küprosele alates 20, …" at bounding box center [76, 163] width 95 height 29
click at [213, 141] on div "Estonian to English Võta vestlus üle" at bounding box center [218, 141] width 51 height 12
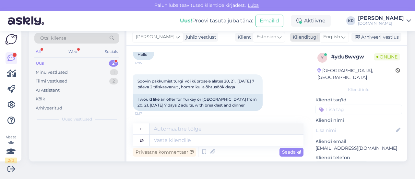
click at [326, 38] on span "English" at bounding box center [331, 36] width 17 height 7
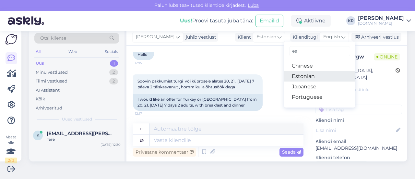
click at [308, 75] on link "Estonian" at bounding box center [319, 76] width 71 height 10
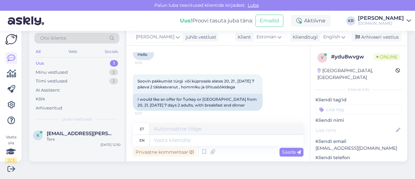
scroll to position [42, 0]
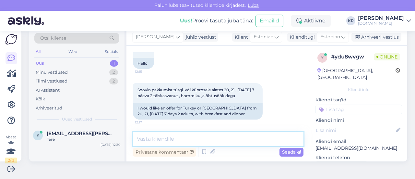
click at [191, 135] on textarea at bounding box center [218, 139] width 170 height 14
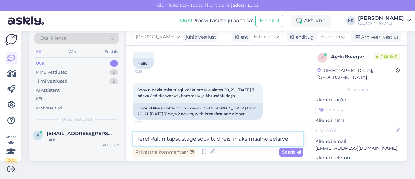
scroll to position [50, 0]
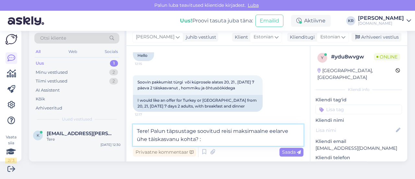
type textarea "Tere! Palun täpsustage soovitud reisi maksimaalne eelarve ühe täiskasvanu kohta…"
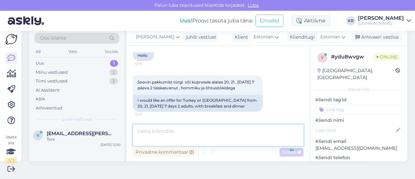
scroll to position [76, 0]
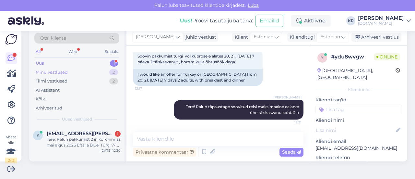
click at [99, 73] on div "Minu vestlused 2" at bounding box center [76, 72] width 85 height 9
click at [73, 63] on div "Uus 1" at bounding box center [76, 63] width 85 height 9
click at [99, 144] on div "Tere. Palun pakkumist 2 in kõik hinnas mai algus 2026 Eftalia Blue, Türgi 7-10 p" at bounding box center [84, 142] width 74 height 12
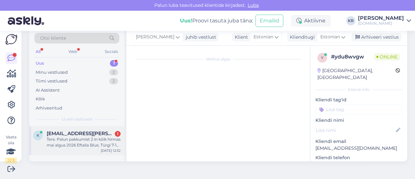
scroll to position [50, 0]
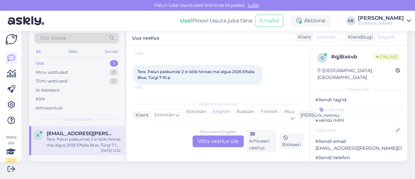
click at [223, 138] on div "Estonian to English Võta vestlus üle" at bounding box center [218, 141] width 51 height 12
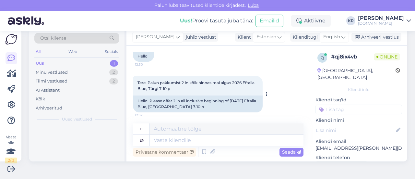
scroll to position [51, 0]
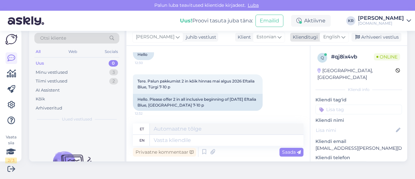
click at [336, 36] on div "English" at bounding box center [334, 37] width 29 height 10
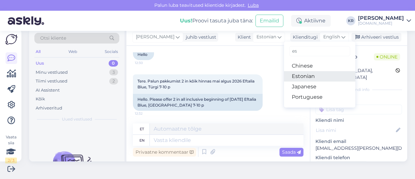
drag, startPoint x: 298, startPoint y: 74, endPoint x: 286, endPoint y: 82, distance: 14.4
click at [297, 74] on link "Estonian" at bounding box center [319, 76] width 71 height 10
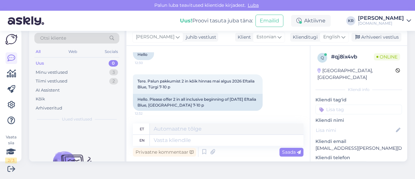
scroll to position [42, 0]
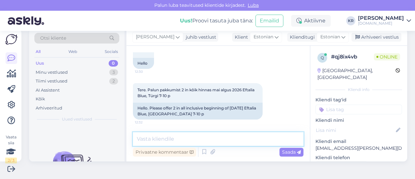
click at [188, 139] on textarea at bounding box center [218, 139] width 170 height 14
type textarea "Tere!"
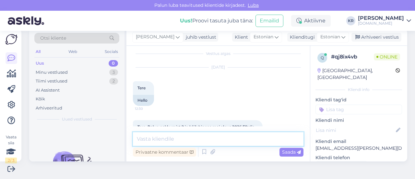
scroll to position [70, 0]
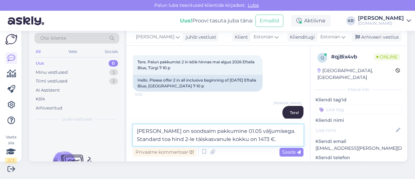
click at [163, 131] on textarea "[PERSON_NAME] on soodsaim pakkumine 01.05 väljumisega. Standard toa hind 2-le t…" at bounding box center [218, 134] width 170 height 21
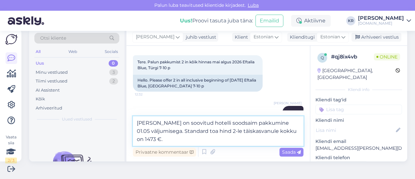
paste textarea "EFTALIA BLUE"
type textarea "[PERSON_NAME] on soovitud hotelli EFTALIA BLUE 5* soodsaim pakkumine 01.05 välj…"
click at [233, 138] on textarea "[PERSON_NAME] on soovitud hotelli EFTALIA BLUE 5* soodsaim pakkumine 01.05 välj…" at bounding box center [218, 130] width 170 height 29
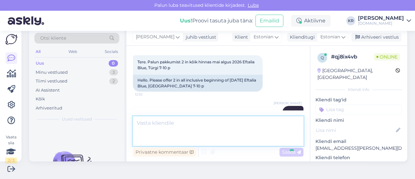
scroll to position [110, 0]
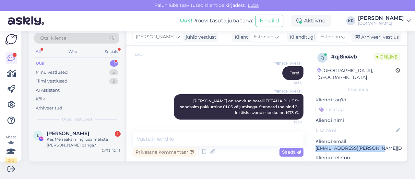
drag, startPoint x: 373, startPoint y: 141, endPoint x: 308, endPoint y: 142, distance: 65.5
click at [310, 142] on div "q # qj8ix4vb Online [GEOGRAPHIC_DATA], [GEOGRAPHIC_DATA] Kliendi info Kliendi t…" at bounding box center [358, 182] width 97 height 273
copy p "[EMAIL_ADDRESS][PERSON_NAME][DOMAIN_NAME]"
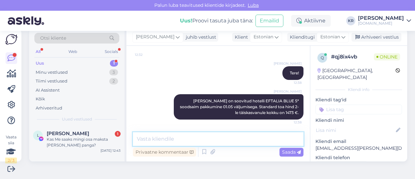
click at [233, 138] on textarea at bounding box center [218, 139] width 170 height 14
type textarea "Saadan pakkumise Teile meilile :)"
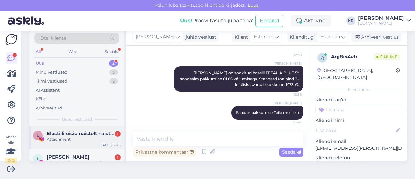
click at [115, 139] on div "Attachment" at bounding box center [84, 139] width 74 height 6
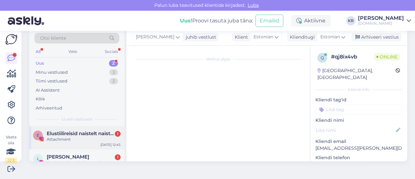
scroll to position [0, 0]
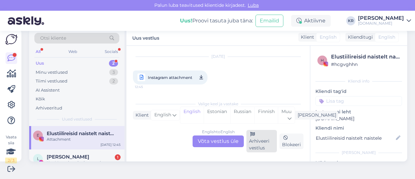
click at [250, 135] on icon at bounding box center [252, 134] width 5 height 5
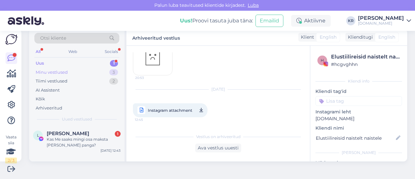
click at [69, 71] on div "Minu vestlused 3" at bounding box center [76, 72] width 85 height 9
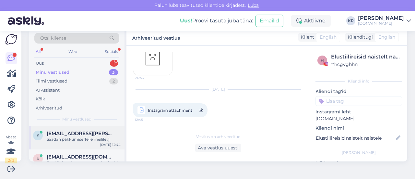
click at [91, 140] on div "Saadan pakkumise Teile meilile :)" at bounding box center [84, 139] width 74 height 6
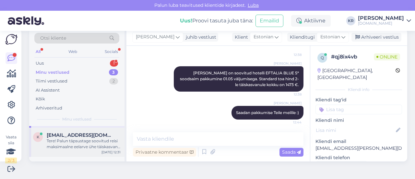
scroll to position [14, 0]
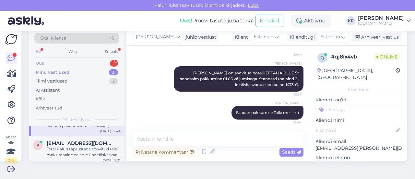
click at [71, 61] on div "Uus 1" at bounding box center [76, 63] width 85 height 9
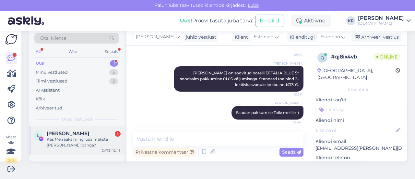
click at [81, 134] on div "[PERSON_NAME] 1" at bounding box center [84, 133] width 74 height 6
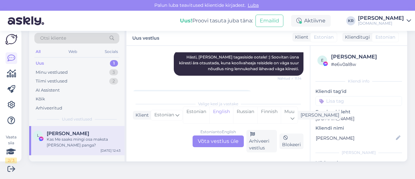
click at [210, 141] on div "Estonian to English Võta vestlus üle" at bounding box center [218, 141] width 51 height 12
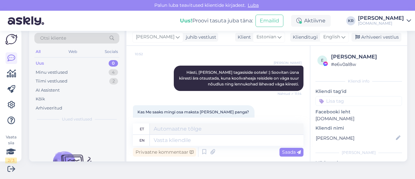
drag, startPoint x: 338, startPoint y: 39, endPoint x: 324, endPoint y: 56, distance: 22.4
click at [341, 39] on icon at bounding box center [343, 36] width 4 height 7
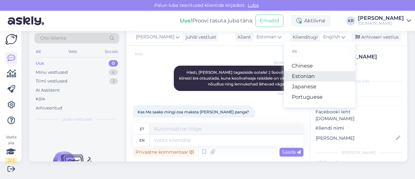
click at [314, 75] on link "Estonian" at bounding box center [319, 76] width 71 height 10
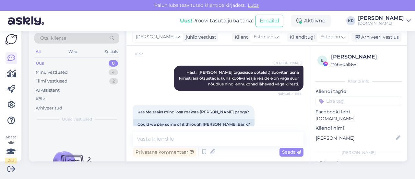
scroll to position [3261, 0]
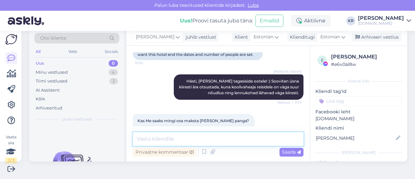
click at [197, 139] on textarea at bounding box center [218, 139] width 170 height 14
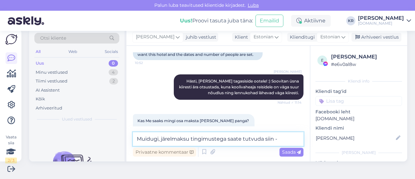
paste textarea "[URL][DOMAIN_NAME]"
type textarea "[PERSON_NAME], järelmaksu tingimustega saate tutvuda siin - [URL][DOMAIN_NAME]"
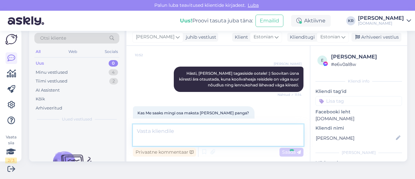
scroll to position [3295, 0]
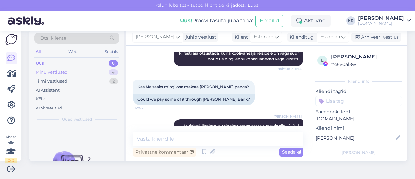
click at [61, 74] on div "Minu vestlused" at bounding box center [52, 72] width 32 height 6
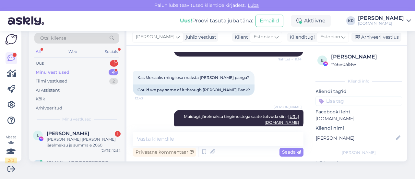
scroll to position [3323, 0]
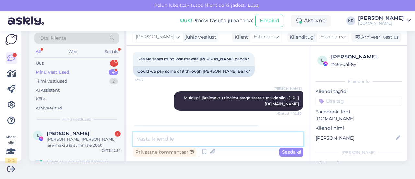
click at [189, 138] on textarea at bounding box center [218, 139] width 170 height 14
type textarea "P"
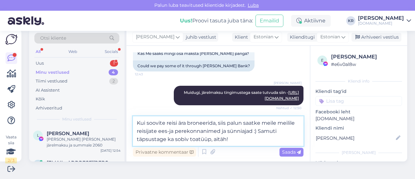
scroll to position [3339, 0]
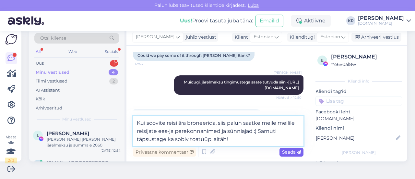
type textarea "Kui soovite reisi ära broneerida, siis palun saatke meile meilile reisijate ees…"
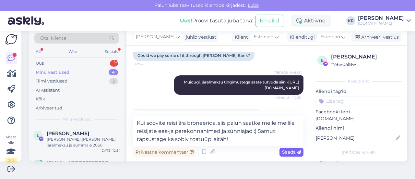
click at [283, 153] on span "Saada" at bounding box center [291, 152] width 19 height 6
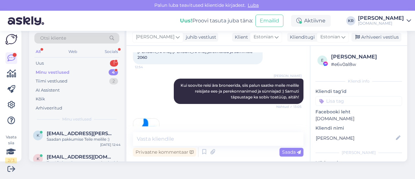
scroll to position [0, 0]
click at [91, 138] on div "Attachment" at bounding box center [84, 139] width 74 height 6
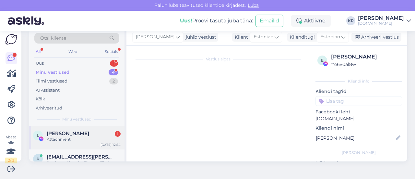
scroll to position [3369, 0]
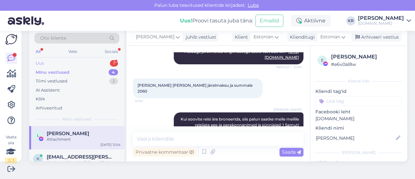
click at [76, 64] on div "Uus 1" at bounding box center [76, 63] width 85 height 9
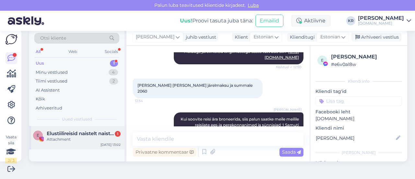
click at [105, 136] on div "Attachment" at bounding box center [84, 139] width 74 height 6
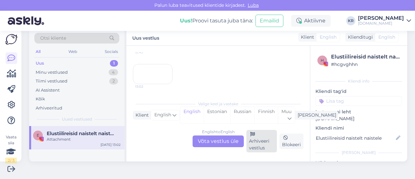
click at [252, 139] on div "Arhiveeri vestlus" at bounding box center [261, 141] width 30 height 22
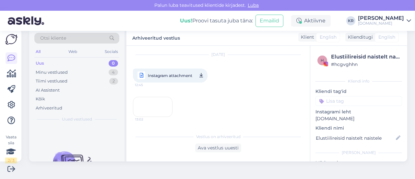
scroll to position [193, 0]
click at [84, 69] on div "Minu vestlused 4" at bounding box center [76, 72] width 85 height 9
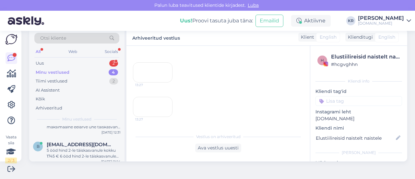
scroll to position [0, 0]
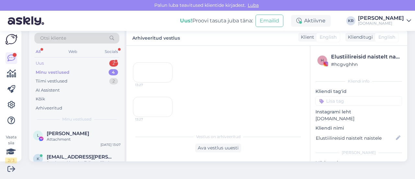
click at [72, 63] on div "Uus 2" at bounding box center [76, 63] width 85 height 9
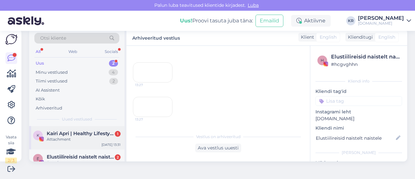
click at [79, 136] on div "Attachment" at bounding box center [84, 139] width 74 height 6
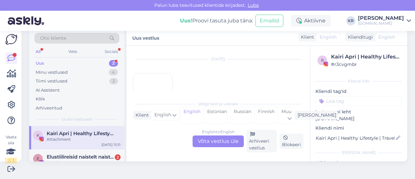
click at [214, 141] on div "English to English Võta vestlus üle" at bounding box center [218, 141] width 51 height 12
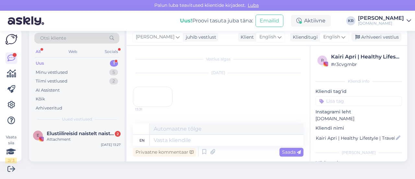
scroll to position [44, 0]
drag, startPoint x: 373, startPoint y: 36, endPoint x: 66, endPoint y: 136, distance: 322.8
click at [369, 37] on div "Arhiveeri vestlus" at bounding box center [376, 37] width 50 height 9
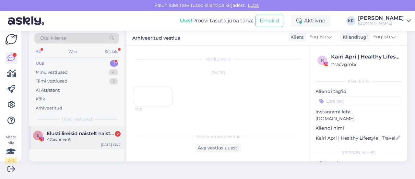
click at [75, 131] on span "Elustiilireisid naistelt naistele" at bounding box center [80, 133] width 67 height 6
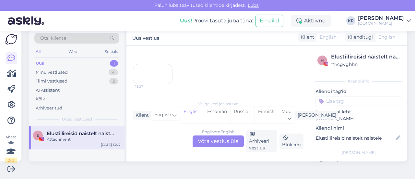
scroll to position [358, 0]
click at [255, 140] on div "Arhiveeri vestlus" at bounding box center [261, 141] width 30 height 22
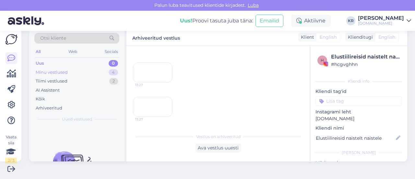
click at [65, 72] on div "Minu vestlused" at bounding box center [52, 72] width 32 height 6
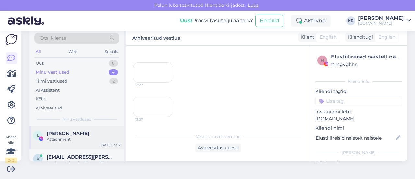
click at [90, 139] on div "Attachment" at bounding box center [84, 139] width 74 height 6
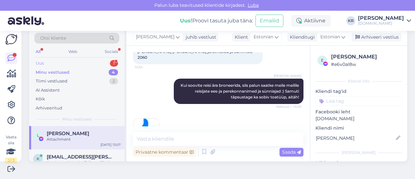
click at [79, 63] on div "Uus 1" at bounding box center [76, 63] width 85 height 9
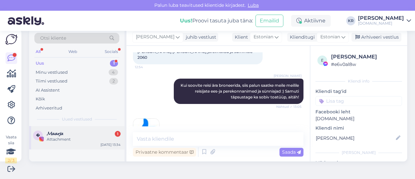
click at [91, 141] on div "Attachment" at bounding box center [84, 139] width 74 height 6
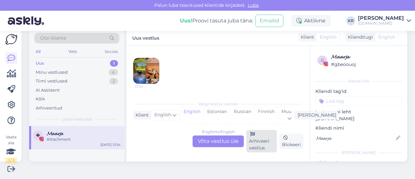
click at [257, 139] on div "Arhiveeri vestlus" at bounding box center [261, 141] width 30 height 22
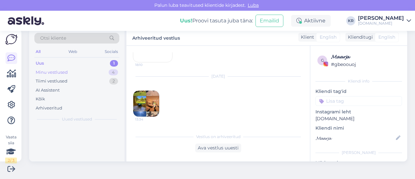
scroll to position [1092, 0]
click at [78, 70] on div "Minu vestlused 4" at bounding box center [76, 72] width 85 height 9
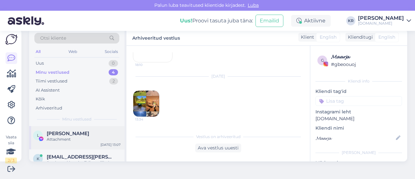
click at [86, 140] on div "Attachment" at bounding box center [84, 139] width 74 height 6
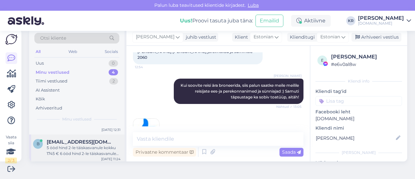
scroll to position [69, 0]
click at [97, 148] on div "5 ööd hind 2-le täiskasvanule kokku 1745 € 6 ööd hind 2-le täiskasvanule kokku …" at bounding box center [84, 149] width 74 height 12
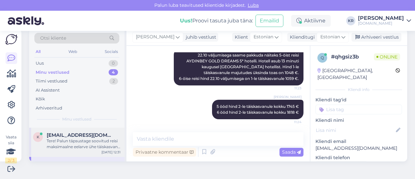
scroll to position [37, 0]
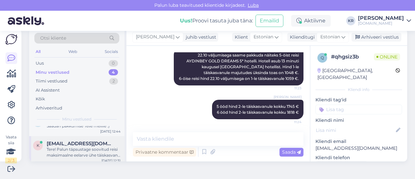
click at [93, 151] on div "Tere! Palun täpsustage soovitud reisi maksimaalne eelarve ühe täiskasvanu kohta…" at bounding box center [84, 152] width 74 height 12
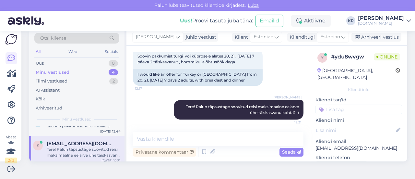
scroll to position [4, 0]
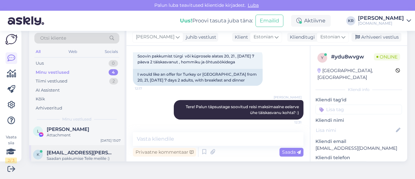
click at [89, 154] on span "[EMAIL_ADDRESS][PERSON_NAME][DOMAIN_NAME]" at bounding box center [80, 152] width 67 height 6
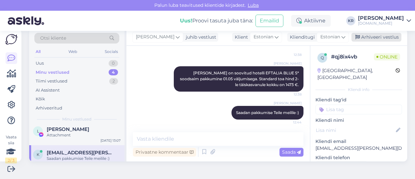
click at [379, 37] on div "Arhiveeri vestlus" at bounding box center [376, 37] width 50 height 9
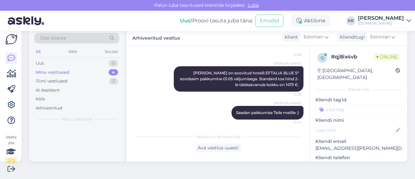
scroll to position [0, 0]
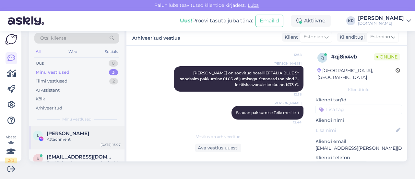
click at [91, 143] on div "L [PERSON_NAME] Attachment [DATE] 13:07" at bounding box center [76, 137] width 95 height 23
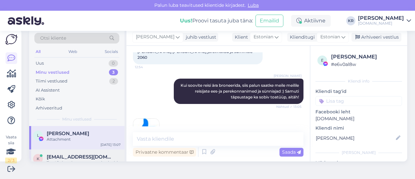
click at [75, 156] on span "[EMAIL_ADDRESS][DOMAIN_NAME]" at bounding box center [80, 157] width 67 height 6
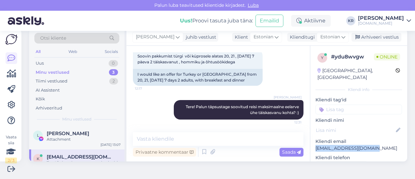
drag, startPoint x: 363, startPoint y: 142, endPoint x: 309, endPoint y: 143, distance: 53.2
click at [310, 143] on div "y # ydu8wvgw Online [GEOGRAPHIC_DATA], [GEOGRAPHIC_DATA] Kliendi info Kliendi t…" at bounding box center [358, 182] width 97 height 273
copy p "[EMAIL_ADDRESS][DOMAIN_NAME]"
click at [84, 140] on div "Attachment" at bounding box center [84, 139] width 74 height 6
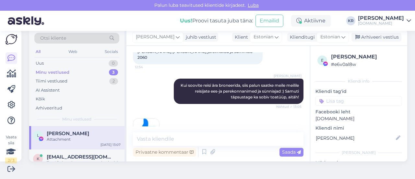
scroll to position [32, 0]
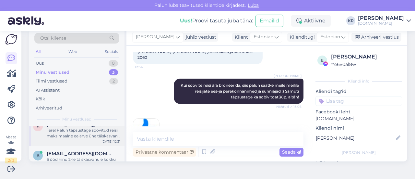
click at [81, 136] on div "Tere! Palun täpsustage soovitud reisi maksimaalne eelarve ühe täiskasvanu kohta…" at bounding box center [84, 133] width 74 height 12
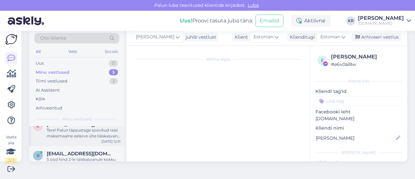
scroll to position [76, 0]
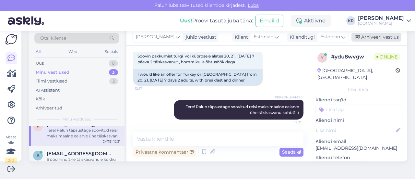
drag, startPoint x: 375, startPoint y: 37, endPoint x: 218, endPoint y: 124, distance: 179.3
click at [374, 37] on div "Arhiveeri vestlus" at bounding box center [376, 37] width 50 height 9
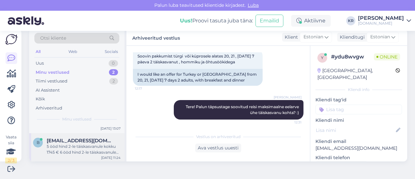
scroll to position [17, 0]
click at [86, 147] on div "5 ööd hind 2-le täiskasvanule kokku 1745 € 6 ööd hind 2-le täiskasvanule kokku …" at bounding box center [84, 149] width 74 height 12
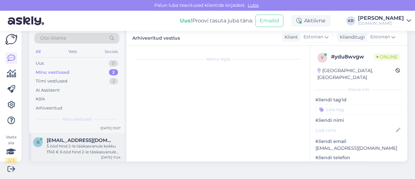
scroll to position [291, 0]
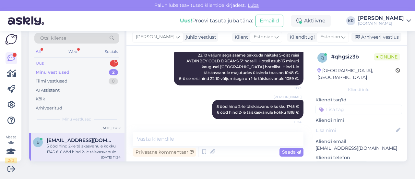
click at [76, 62] on div "Uus 1" at bounding box center [76, 63] width 85 height 9
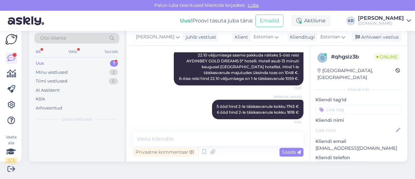
click at [52, 64] on div "Uus 1" at bounding box center [76, 63] width 85 height 9
click at [60, 71] on div "Minu vestlused" at bounding box center [52, 72] width 32 height 6
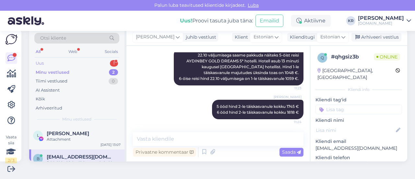
click at [56, 63] on div "Uus 1" at bounding box center [76, 63] width 85 height 9
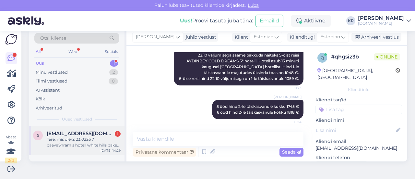
click at [93, 141] on div "Tere, mis oleks 23.0226 7 päevaShramis hotell white hills pakett 3 tk ja 2 last…" at bounding box center [84, 142] width 74 height 12
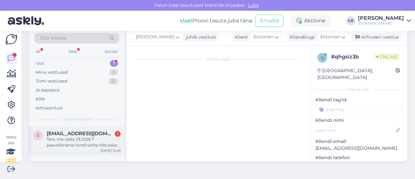
scroll to position [151, 0]
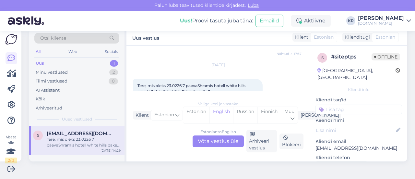
click at [226, 138] on div "Estonian to English Võta vestlus üle" at bounding box center [218, 141] width 51 height 12
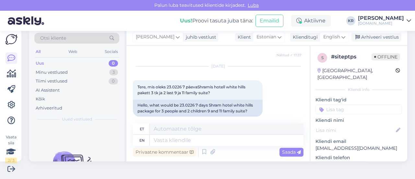
drag, startPoint x: 339, startPoint y: 38, endPoint x: 327, endPoint y: 54, distance: 20.4
click at [341, 38] on icon at bounding box center [343, 36] width 4 height 7
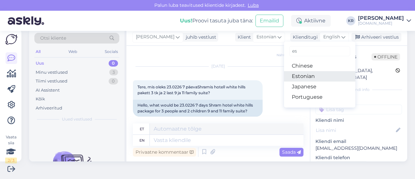
click at [307, 73] on link "Estonian" at bounding box center [319, 76] width 71 height 10
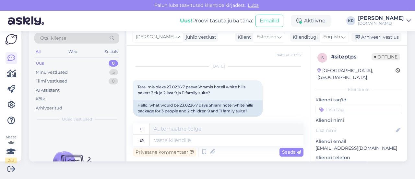
scroll to position [141, 0]
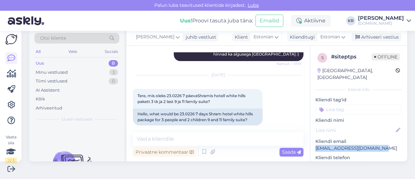
drag, startPoint x: 375, startPoint y: 140, endPoint x: 308, endPoint y: 142, distance: 66.8
click at [310, 142] on div "s # siteptps Offline [GEOGRAPHIC_DATA], [GEOGRAPHIC_DATA] Kliendi info Kliendi …" at bounding box center [358, 182] width 97 height 273
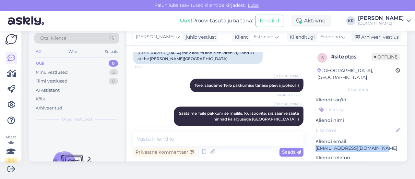
copy p "[EMAIL_ADDRESS][DOMAIN_NAME]"
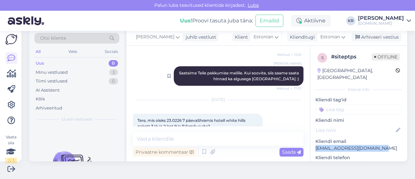
scroll to position [141, 0]
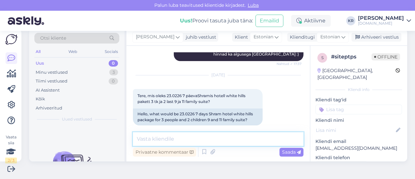
click at [226, 138] on textarea at bounding box center [218, 139] width 170 height 14
type textarea "Tere!"
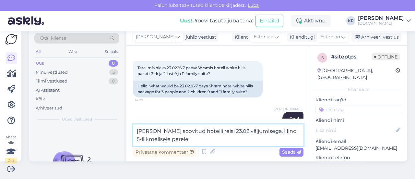
paste textarea "Family Suite Garden or Pool View"
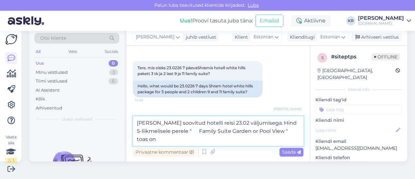
click at [204, 132] on textarea "[PERSON_NAME] soovitud hotelli reisi 23.02 väljumisega. Hind 5-liikmelisele per…" at bounding box center [218, 130] width 170 height 29
click at [149, 138] on textarea "[PERSON_NAME] soovitud hotelli reisi 23.02 väljumisega. Hind 5-liikmelisele per…" at bounding box center [218, 130] width 170 height 29
click at [157, 137] on textarea "[PERSON_NAME] soovitud hotelli reisi 23.02 väljumisega. Hind 5-liikmelisele per…" at bounding box center [218, 130] width 170 height 29
type textarea "[PERSON_NAME] soovitud hotelli reisi 23.02 väljumisega. Hind 5-liikmelisele per…"
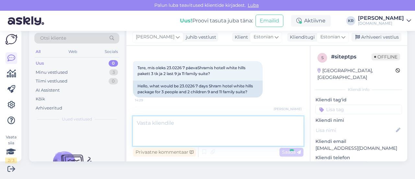
scroll to position [208, 0]
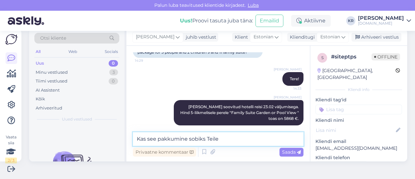
type textarea "Kas see pakkumine sobiks Teile?"
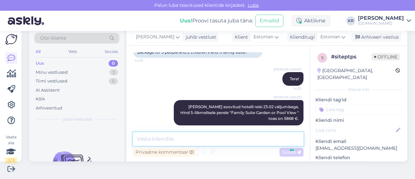
scroll to position [236, 0]
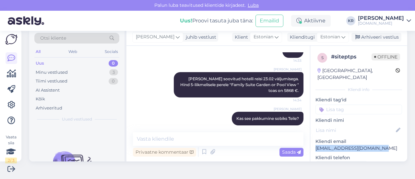
drag, startPoint x: 376, startPoint y: 140, endPoint x: 311, endPoint y: 140, distance: 64.8
click at [315, 145] on p "[EMAIL_ADDRESS][DOMAIN_NAME]" at bounding box center [358, 148] width 87 height 7
copy p "[EMAIL_ADDRESS][DOMAIN_NAME]"
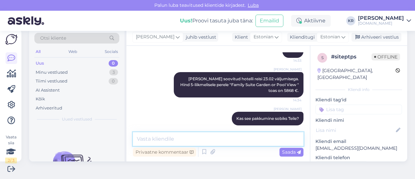
click at [195, 139] on textarea at bounding box center [218, 139] width 170 height 14
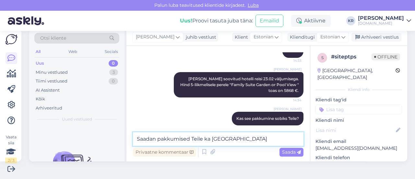
type textarea "Saadan pakkumised Teile ka [GEOGRAPHIC_DATA]."
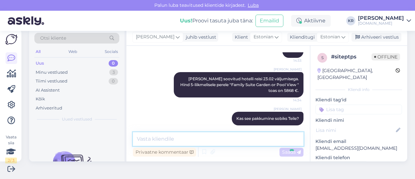
scroll to position [264, 0]
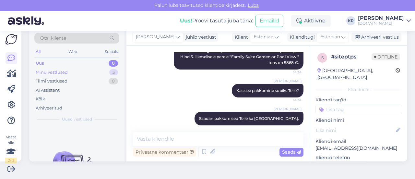
click at [70, 72] on div "Minu vestlused 3" at bounding box center [76, 72] width 85 height 9
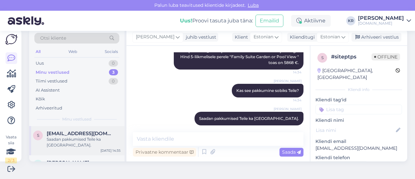
scroll to position [32, 0]
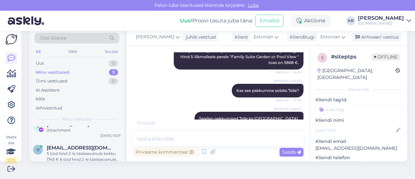
click at [291, 30] on div "Uus! Proovi tasuta [PERSON_NAME]: Emailid" at bounding box center [235, 21] width 111 height 20
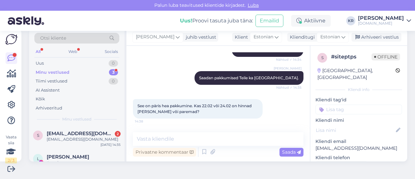
scroll to position [326, 0]
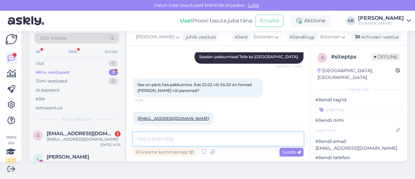
click at [207, 138] on textarea at bounding box center [218, 139] width 170 height 14
paste textarea "24.02 väljumisega kehtib "Family Suite Garden or Pool View" [PERSON_NAME] hind …"
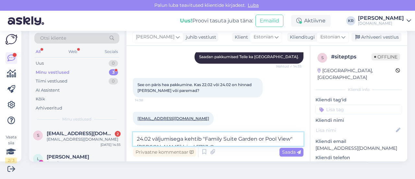
scroll to position [333, 0]
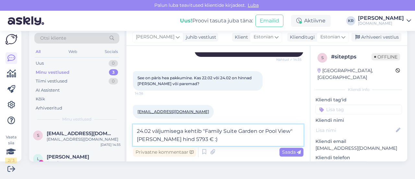
type textarea "24.02 väljumisega kehtib "Family Suite Garden or Pool View" [PERSON_NAME] hind …"
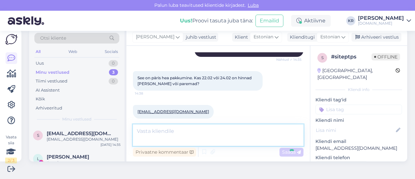
scroll to position [359, 0]
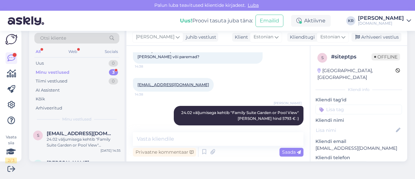
click at [82, 71] on div "Minu vestlused 3" at bounding box center [76, 72] width 85 height 9
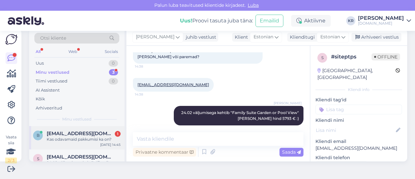
click at [93, 132] on span "[EMAIL_ADDRESS][DOMAIN_NAME]" at bounding box center [80, 133] width 67 height 6
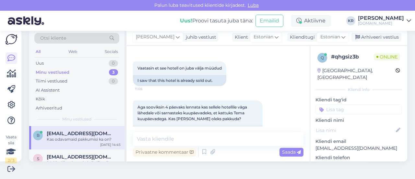
scroll to position [27, 0]
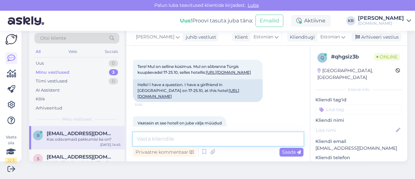
click at [181, 134] on textarea at bounding box center [218, 139] width 170 height 14
paste textarea "XORIA DELUXE HOTEL"
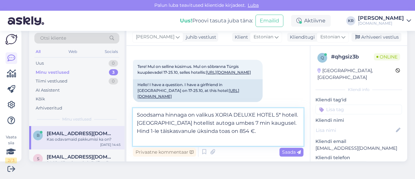
click at [147, 132] on textarea "Soodsama hinnaga on valikus XORIA DELUXE HOTEL 5* hotell. [GEOGRAPHIC_DATA] hot…" at bounding box center [218, 127] width 170 height 38
type textarea "Soodsama hinnaga on valikus XORIA DELUXE HOTEL 5* hotell. [GEOGRAPHIC_DATA] hot…"
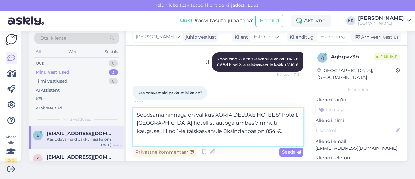
scroll to position [343, 0]
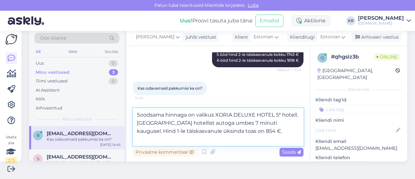
click at [169, 140] on textarea "Soodsama hinnaga on valikus XORIA DELUXE HOTEL 5* hotell. [GEOGRAPHIC_DATA] hot…" at bounding box center [218, 127] width 170 height 38
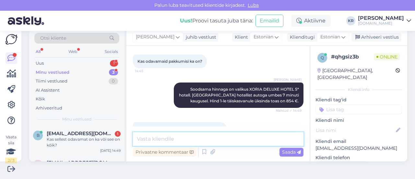
scroll to position [392, 0]
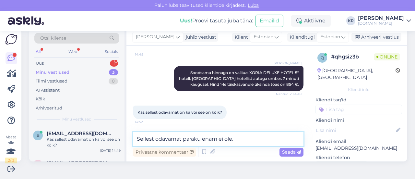
type textarea "Sellest odavamat paraku enam ei ole."
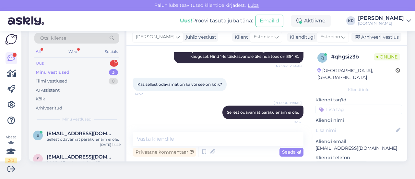
click at [74, 64] on div "Uus 1" at bounding box center [76, 63] width 85 height 9
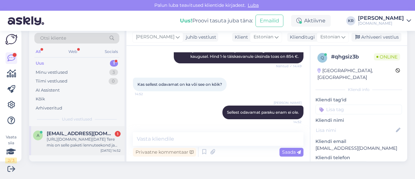
click at [96, 141] on div "[URL][DOMAIN_NAME][DATE] Tere mis on selle paketi lennuteekond ja lennuaeg. Kes…" at bounding box center [84, 142] width 74 height 12
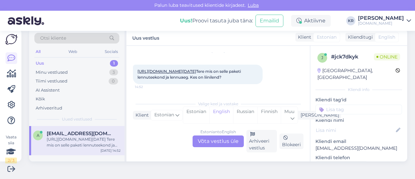
scroll to position [28, 0]
click at [196, 69] on link "[URL][DOMAIN_NAME][DATE]" at bounding box center [166, 71] width 59 height 5
click at [229, 139] on div "Estonian to English Võta vestlus üle" at bounding box center [218, 141] width 51 height 12
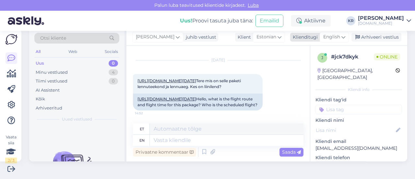
click at [329, 38] on span "English" at bounding box center [331, 36] width 17 height 7
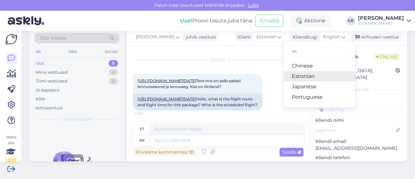
click at [312, 76] on link "Estonian" at bounding box center [319, 76] width 71 height 10
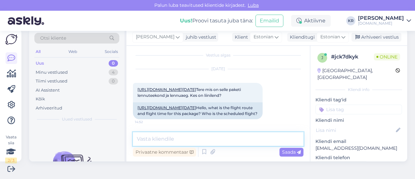
click at [207, 139] on textarea at bounding box center [218, 139] width 170 height 14
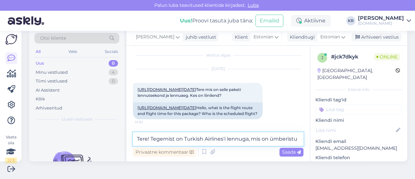
scroll to position [23, 0]
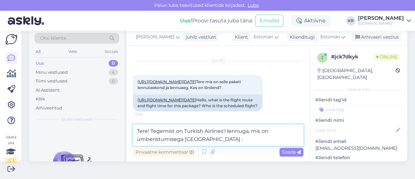
type textarea "Tere! Tegemist on Turkish Airlines'i lennuga, mis on ümberistumisega [GEOGRAPHI…"
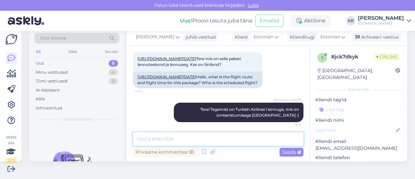
scroll to position [49, 0]
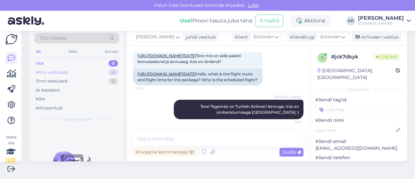
click at [77, 70] on div "Minu vestlused 4" at bounding box center [76, 72] width 85 height 9
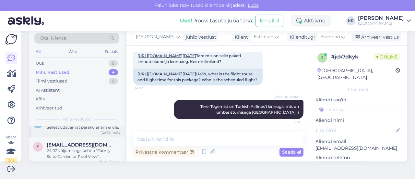
scroll to position [65, 0]
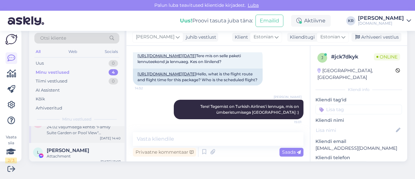
click at [86, 133] on div "24.02 väljumisega kehtib "Family Suite Garden or Pool View" [PERSON_NAME] hind …" at bounding box center [84, 130] width 74 height 12
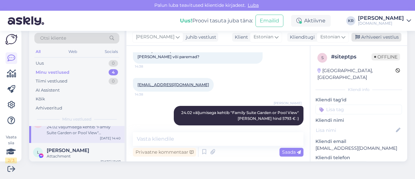
click at [368, 39] on div "Arhiveeri vestlus" at bounding box center [376, 37] width 50 height 9
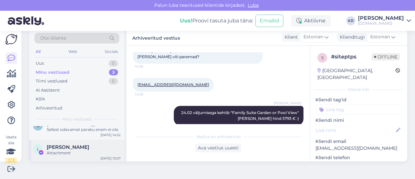
scroll to position [40, 0]
click at [79, 148] on div "[PERSON_NAME]" at bounding box center [84, 146] width 74 height 6
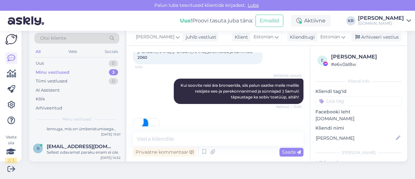
scroll to position [7, 0]
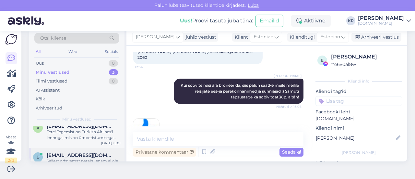
click at [84, 157] on span "[EMAIL_ADDRESS][DOMAIN_NAME]" at bounding box center [80, 155] width 67 height 6
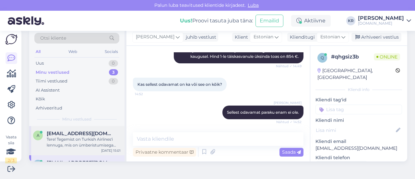
scroll to position [0, 0]
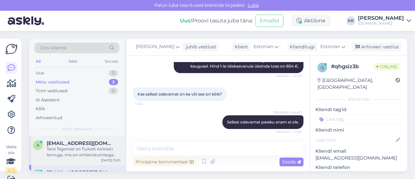
click at [78, 148] on div "Tere! Tegemist on Turkish Airlines'i lennuga, mis on ümberistumisega [GEOGRAPHI…" at bounding box center [84, 152] width 74 height 12
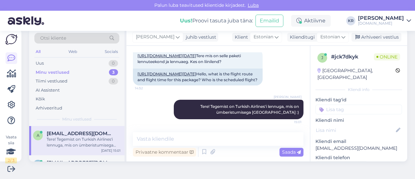
click at [83, 144] on div "Tere! Tegemist on Turkish Airlines'i lennuga, mis on ümberistumisega [GEOGRAPHI…" at bounding box center [84, 142] width 74 height 12
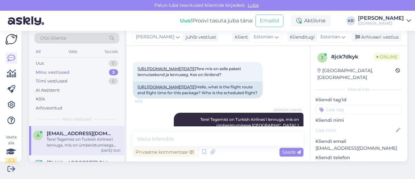
scroll to position [17, 0]
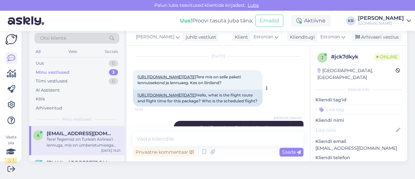
click at [196, 76] on link "[URL][DOMAIN_NAME][DATE]" at bounding box center [166, 76] width 59 height 5
click at [171, 138] on textarea at bounding box center [218, 139] width 170 height 14
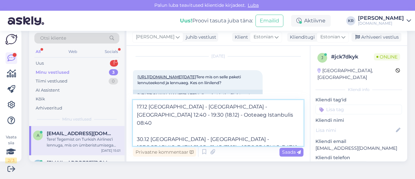
type textarea "17.12 [GEOGRAPHIC_DATA] - [GEOGRAPHIC_DATA] - [GEOGRAPHIC_DATA] 12:40 - 19:30 (…"
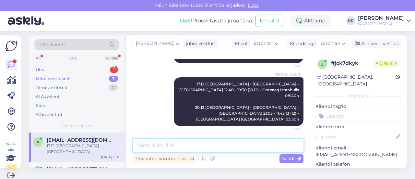
scroll to position [0, 0]
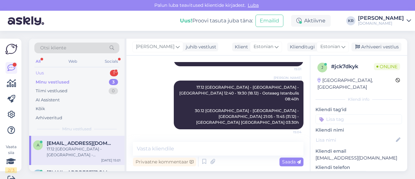
click at [54, 70] on div "Uus 1" at bounding box center [76, 72] width 85 height 9
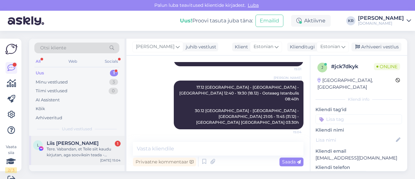
click at [101, 155] on div "Tere. Vabandan, et Teile siit kaudu kirjutan, aga sooviksin teada - [PERSON_NAM…" at bounding box center [84, 152] width 74 height 12
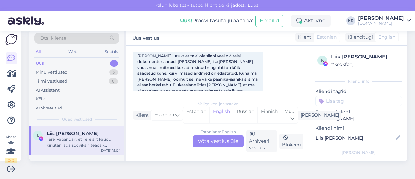
scroll to position [111, 0]
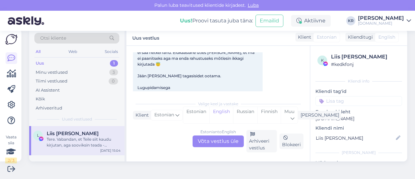
click at [220, 141] on div "Estonian to English Võta vestlus üle" at bounding box center [218, 141] width 51 height 12
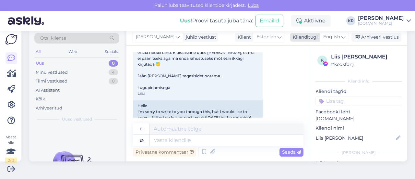
click at [333, 38] on span "English" at bounding box center [331, 36] width 17 height 7
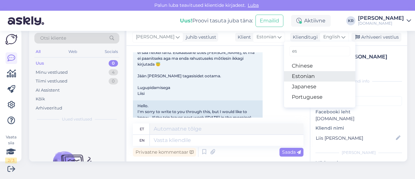
click at [315, 76] on link "Estonian" at bounding box center [319, 76] width 71 height 10
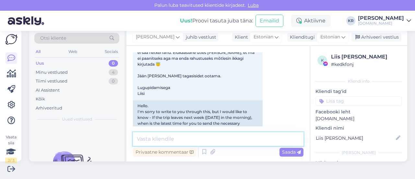
click at [185, 141] on textarea at bounding box center [218, 139] width 170 height 14
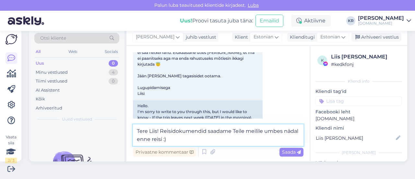
click at [179, 141] on textarea "Tere Liis! Reisidokumendid saadame Teile meilile umbes nädal enne reisi :)" at bounding box center [218, 134] width 170 height 21
click at [195, 141] on textarea "Tere Liis! Reisidokumendid saadame Teile meilile umbes nädal enne reisi :)" at bounding box center [218, 134] width 170 height 21
click at [148, 132] on textarea "Tere Liis! Reisidokumendid saadame Teile meilile umbes nädal enne reisi ehk sel…" at bounding box center [218, 134] width 170 height 21
click at [174, 140] on textarea "Tere! Reisidokumendid saadame Teile meilile umbes nädal enne reisi ehk selle nä…" at bounding box center [218, 134] width 170 height 21
type textarea "Tere! Reisidokumendid saadame Teile meilile umbes nädal enne reisi ehk kindlast…"
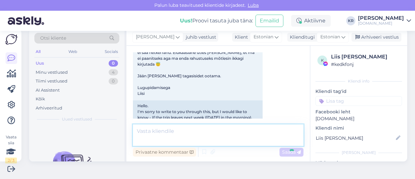
scroll to position [230, 0]
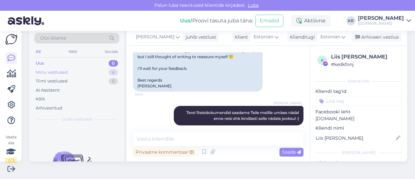
click at [85, 71] on div "Minu vestlused 4" at bounding box center [76, 72] width 85 height 9
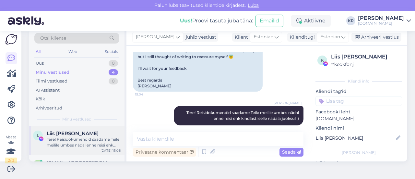
click at [89, 143] on div "Tere! Reisidokumendid saadame Teile meilile umbes nädal enne reisi ehk kindlast…" at bounding box center [84, 142] width 74 height 12
drag, startPoint x: 364, startPoint y: 37, endPoint x: 101, endPoint y: 106, distance: 272.1
click at [364, 37] on div "Arhiveeri vestlus" at bounding box center [376, 37] width 50 height 9
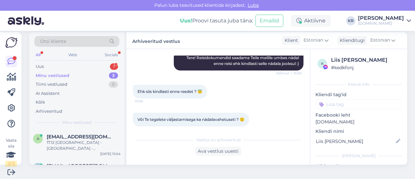
scroll to position [10, 0]
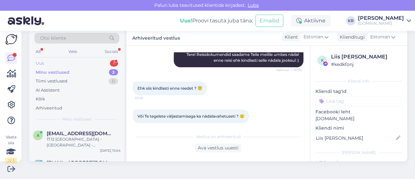
click at [70, 63] on div "Uus 1" at bounding box center [76, 63] width 85 height 9
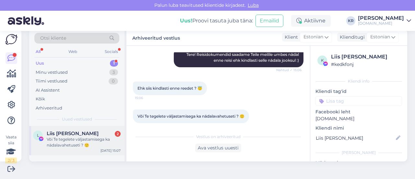
click at [78, 136] on div "Või Te tegelete väljastamisega ka nädalavahetuseti ? 🙂" at bounding box center [84, 142] width 74 height 12
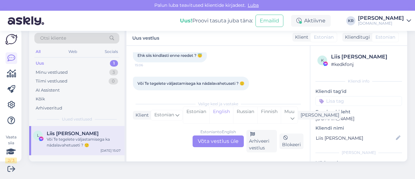
click at [214, 139] on div "Estonian to English Võta vestlus üle" at bounding box center [218, 141] width 51 height 12
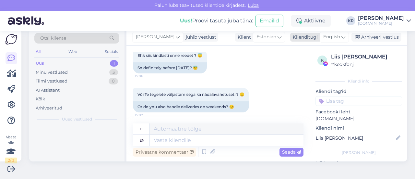
scroll to position [316, 0]
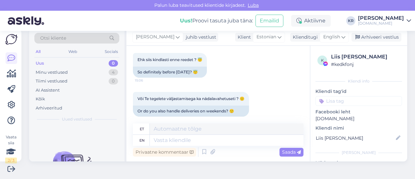
drag, startPoint x: 329, startPoint y: 37, endPoint x: 327, endPoint y: 42, distance: 5.5
click at [329, 36] on span "English" at bounding box center [331, 36] width 17 height 7
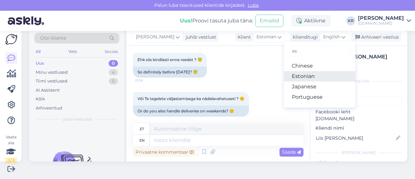
click at [312, 77] on link "Estonian" at bounding box center [319, 76] width 71 height 10
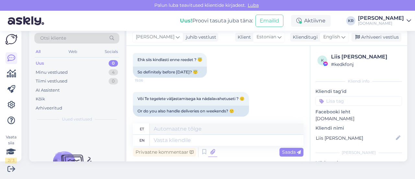
scroll to position [308, 0]
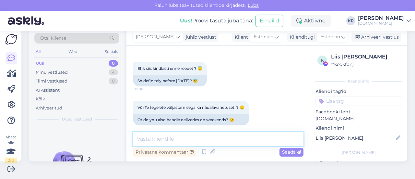
click at [209, 141] on textarea at bounding box center [218, 139] width 170 height 14
type textarea "Kindlasti enne reedet :)"
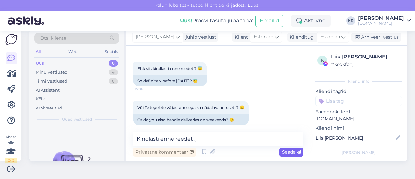
click at [285, 153] on span "Saada" at bounding box center [291, 152] width 19 height 6
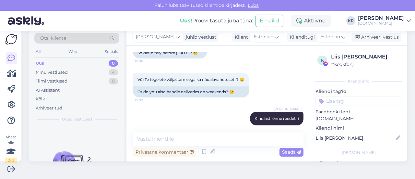
drag, startPoint x: 361, startPoint y: 37, endPoint x: 317, endPoint y: 63, distance: 51.3
click at [361, 36] on div "Arhiveeri vestlus" at bounding box center [376, 37] width 50 height 9
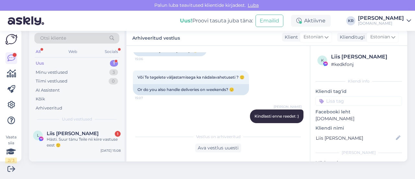
scroll to position [371, 0]
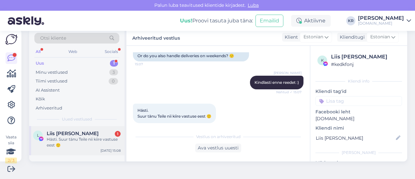
click at [74, 135] on span "Liis [PERSON_NAME]" at bounding box center [73, 133] width 52 height 6
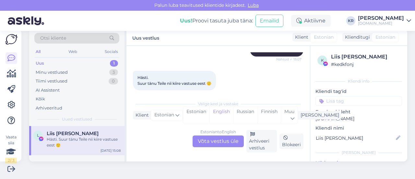
click at [211, 140] on div "Estonian to English Võta vestlus üle" at bounding box center [218, 141] width 51 height 12
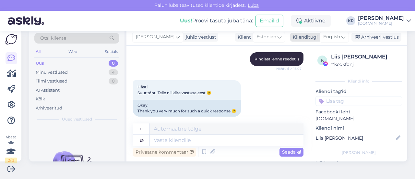
click at [332, 32] on div "English" at bounding box center [334, 37] width 29 height 10
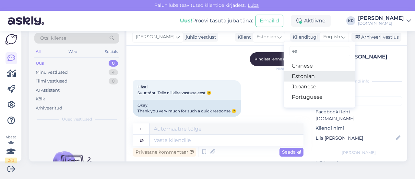
click at [296, 75] on link "Estonian" at bounding box center [319, 76] width 71 height 10
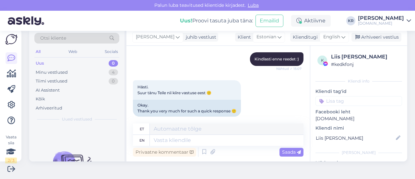
scroll to position [386, 0]
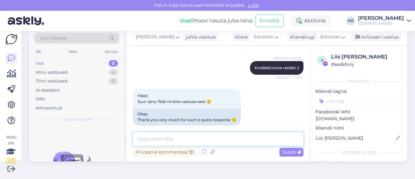
drag, startPoint x: 224, startPoint y: 129, endPoint x: 204, endPoint y: 136, distance: 21.7
click at [204, 137] on textarea at bounding box center [218, 139] width 170 height 14
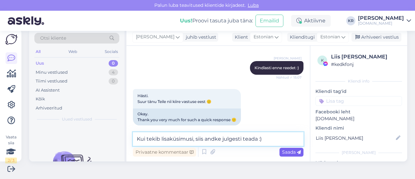
type textarea "Kui tekib lisaküsimusi, siis andke julgesti teada :)"
click at [297, 150] on icon at bounding box center [299, 152] width 4 height 4
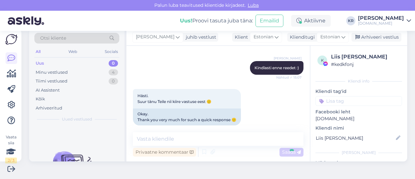
scroll to position [414, 0]
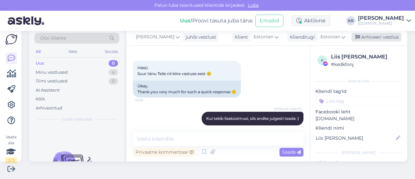
click at [362, 35] on div "Arhiveeri vestlus" at bounding box center [376, 37] width 50 height 9
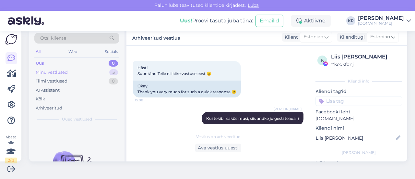
click at [100, 72] on div "Minu vestlused 3" at bounding box center [76, 72] width 85 height 9
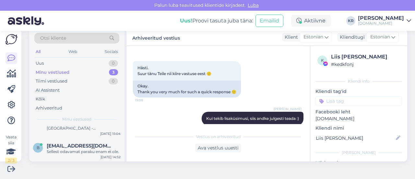
scroll to position [0, 0]
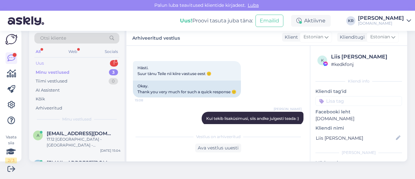
click at [76, 63] on div "Uus 1" at bounding box center [76, 63] width 85 height 9
click at [91, 70] on div "Minu vestlused 3" at bounding box center [76, 72] width 85 height 9
click at [69, 73] on div "Minu vestlused 3" at bounding box center [76, 72] width 85 height 9
click at [62, 60] on div "Uus 1" at bounding box center [76, 63] width 85 height 9
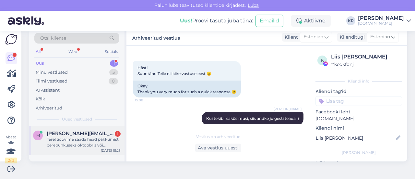
click at [86, 140] on div "Tere! Soovime saada head pakkumist perepuhkuseks oktoobris või novembris (oleme…" at bounding box center [84, 142] width 74 height 12
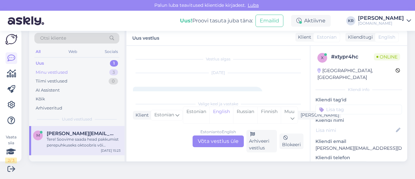
click at [83, 72] on div "Minu vestlused 3" at bounding box center [76, 72] width 85 height 9
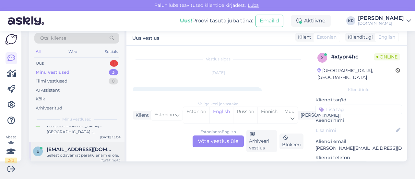
scroll to position [32, 0]
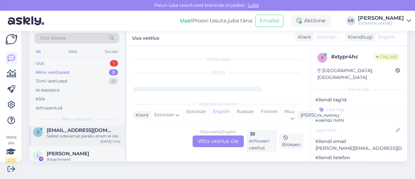
click at [83, 132] on span "[EMAIL_ADDRESS][DOMAIN_NAME]" at bounding box center [80, 130] width 67 height 6
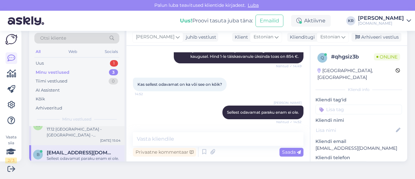
scroll to position [0, 0]
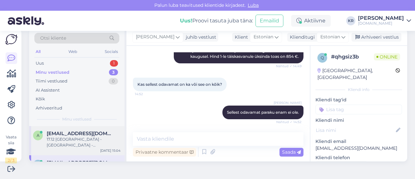
click at [78, 138] on div "17.12 [GEOGRAPHIC_DATA] - [GEOGRAPHIC_DATA] - [GEOGRAPHIC_DATA] 12:40 - 19:30 (…" at bounding box center [84, 142] width 74 height 12
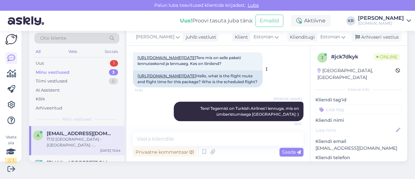
scroll to position [35, 0]
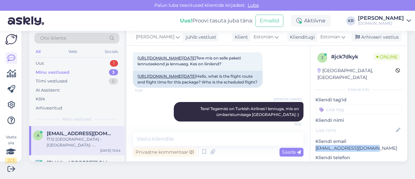
drag, startPoint x: 371, startPoint y: 142, endPoint x: 309, endPoint y: 145, distance: 62.6
click at [310, 145] on div "j # jck7dkyk Online [GEOGRAPHIC_DATA], [GEOGRAPHIC_DATA] Kliendi info Kliendi t…" at bounding box center [358, 182] width 97 height 273
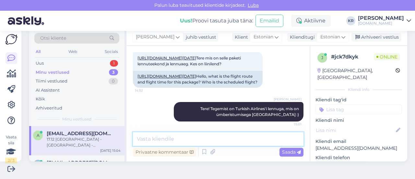
click at [194, 136] on textarea at bounding box center [218, 139] width 170 height 14
type textarea "Kas antud pakkumine sobiks Teile? :)"
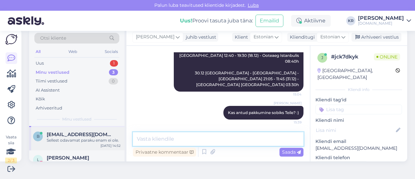
scroll to position [32, 0]
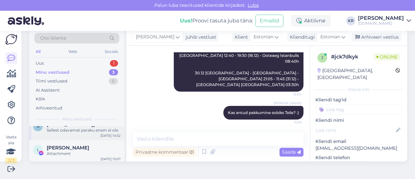
click at [72, 135] on div "b [EMAIL_ADDRESS][DOMAIN_NAME] Sellest odavamat paraku enam ei ole. [DATE] 14:52" at bounding box center [76, 128] width 95 height 23
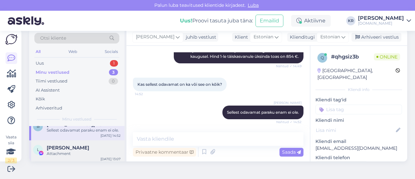
click at [73, 146] on span "[PERSON_NAME]" at bounding box center [68, 148] width 42 height 6
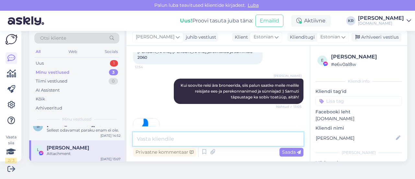
click at [194, 137] on textarea at bounding box center [218, 139] width 170 height 14
type textarea "Kas [PERSON_NAME] on veel jõus? :)"
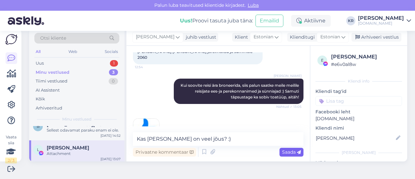
click at [282, 153] on span "Saada" at bounding box center [291, 152] width 19 height 6
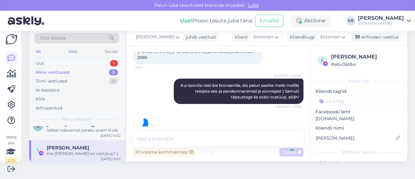
scroll to position [3431, 0]
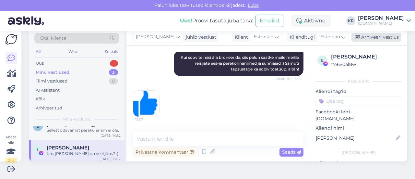
click at [358, 40] on div "Arhiveeri vestlus" at bounding box center [376, 37] width 50 height 9
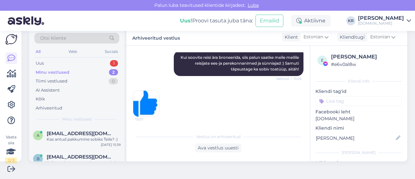
click at [74, 73] on div "Minu vestlused 2" at bounding box center [76, 72] width 85 height 9
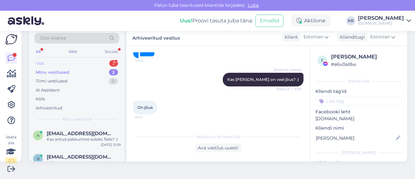
click at [76, 63] on div "Uus 2" at bounding box center [76, 63] width 85 height 9
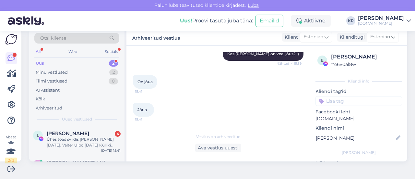
scroll to position [3579, 0]
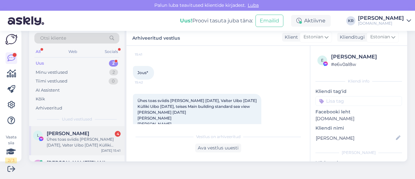
click at [108, 144] on div "Ühes toas sviidis [PERSON_NAME] [DATE], Valter Uibo [DATE] Külliki Uibo [DATE],…" at bounding box center [84, 142] width 74 height 12
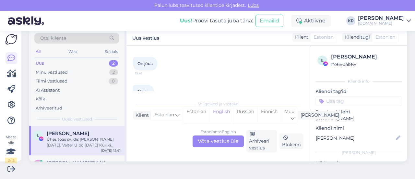
scroll to position [3612, 0]
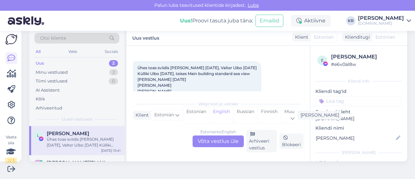
click at [214, 138] on div "Estonian to English Võta vestlus üle" at bounding box center [218, 141] width 51 height 12
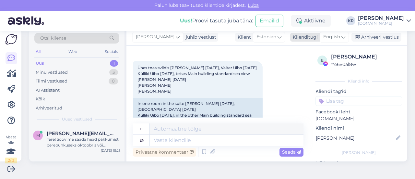
click at [341, 37] on icon at bounding box center [343, 36] width 4 height 7
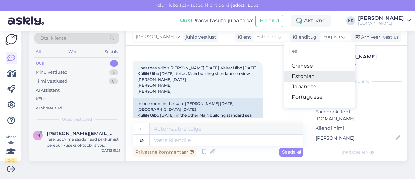
drag, startPoint x: 305, startPoint y: 74, endPoint x: 291, endPoint y: 78, distance: 13.8
click at [305, 74] on link "Estonian" at bounding box center [319, 76] width 71 height 10
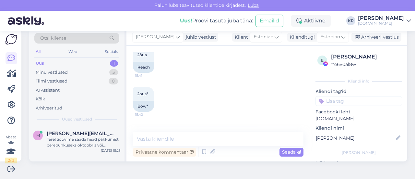
scroll to position [3630, 0]
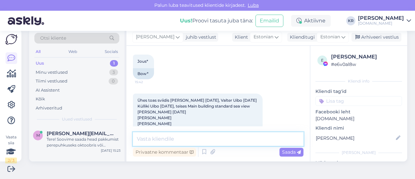
click at [168, 140] on textarea at bounding box center [218, 139] width 170 height 14
type textarea "P"
type textarea "[PERSON_NAME] on Terje [PERSON_NAME]? :)"
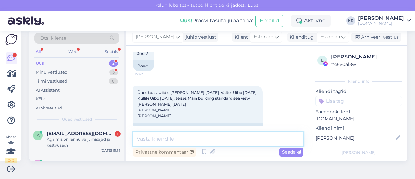
scroll to position [3639, 0]
click at [217, 143] on textarea at bounding box center [218, 139] width 170 height 14
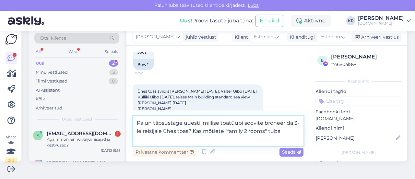
type textarea "Palun täpsustage uuesti, millise toatüübi soovite broneerida 3-le reisijale ühe…"
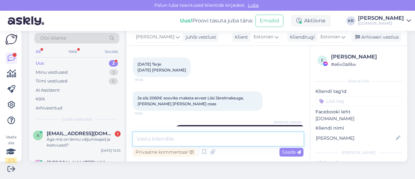
scroll to position [3802, 0]
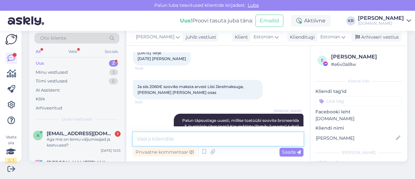
click at [220, 136] on textarea at bounding box center [218, 139] width 170 height 14
type textarea "m"
type textarea "Mõtlen just 2-le täiskasvanule ja 9a lapsele."
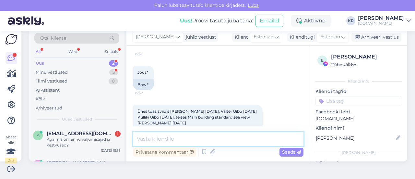
scroll to position [3631, 0]
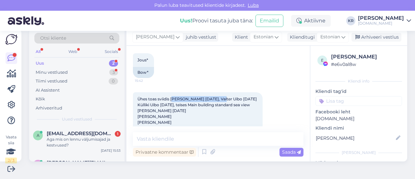
drag, startPoint x: 211, startPoint y: 73, endPoint x: 172, endPoint y: 71, distance: 39.0
click at [172, 96] on span "Ühes toas sviidis [PERSON_NAME] [DATE], Valter Uibo [DATE] Külliki Uibo [DATE],…" at bounding box center [196, 110] width 119 height 28
drag, startPoint x: 171, startPoint y: 72, endPoint x: 220, endPoint y: 75, distance: 48.7
click at [221, 96] on span "Ühes toas sviidis [PERSON_NAME] [DATE], Valter Uibo [DATE] Külliki Uibo [DATE],…" at bounding box center [196, 110] width 119 height 28
drag, startPoint x: 228, startPoint y: 76, endPoint x: 224, endPoint y: 74, distance: 4.9
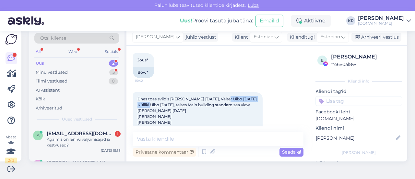
click at [224, 92] on div "Ühes toas sviidis [PERSON_NAME] [DATE], Valter Uibo [DATE] Külliki Uibo [DATE],…" at bounding box center [198, 110] width 130 height 37
drag, startPoint x: 180, startPoint y: 85, endPoint x: 139, endPoint y: 85, distance: 41.2
click at [138, 96] on span "Ühes toas sviidis [PERSON_NAME] [DATE], Valter Uibo [DATE] Külliki Uibo [DATE],…" at bounding box center [196, 110] width 119 height 28
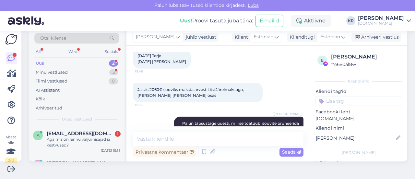
scroll to position [3858, 0]
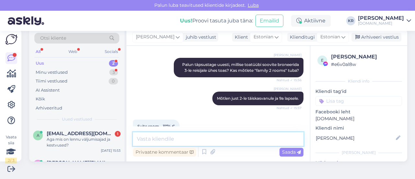
click at [190, 140] on textarea at bounding box center [218, 139] width 170 height 14
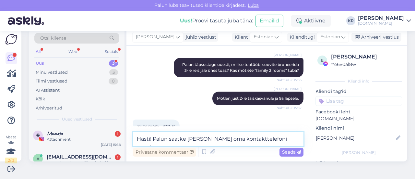
type textarea "Hästi! Palun saatke [PERSON_NAME] oma kontakttelefoni number :)"
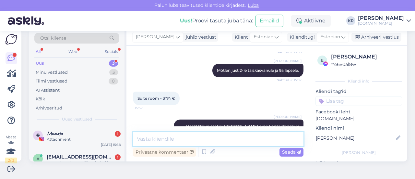
scroll to position [3914, 0]
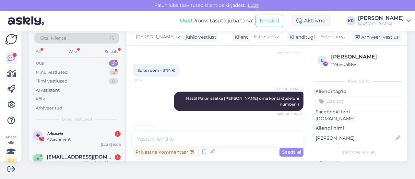
drag, startPoint x: 158, startPoint y: 111, endPoint x: 142, endPoint y: 112, distance: 15.6
click at [135, 125] on div "59817868 15:59" at bounding box center [146, 132] width 27 height 14
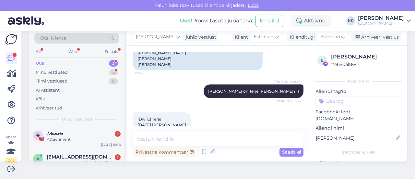
scroll to position [3687, 0]
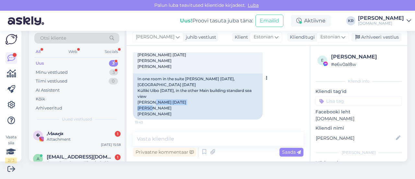
drag, startPoint x: 178, startPoint y: 88, endPoint x: 148, endPoint y: 88, distance: 30.5
click at [139, 86] on div "In one room in the suite [PERSON_NAME] [DATE], [GEOGRAPHIC_DATA] [DATE] Külliki…" at bounding box center [198, 96] width 130 height 46
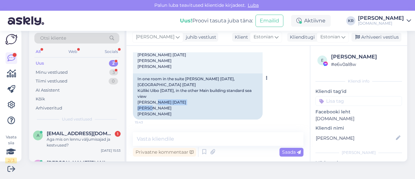
click at [185, 87] on div "In one room in the suite [PERSON_NAME] [DATE], [GEOGRAPHIC_DATA] [DATE] Külliki…" at bounding box center [198, 96] width 130 height 46
click at [177, 89] on div "In one room in the suite [PERSON_NAME] [DATE], [GEOGRAPHIC_DATA] [DATE] Külliki…" at bounding box center [198, 96] width 130 height 46
click at [174, 93] on div "In one room in the suite [PERSON_NAME] [DATE], [GEOGRAPHIC_DATA] [DATE] Külliki…" at bounding box center [198, 96] width 130 height 46
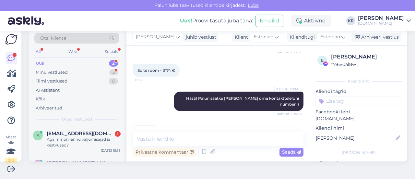
scroll to position [3914, 0]
drag, startPoint x: 156, startPoint y: 111, endPoint x: 142, endPoint y: 111, distance: 14.3
click at [130, 114] on div "Vestlus algas [DATE] [PERSON_NAME], sooviks minna 3 täiskasvanut 31.01 [GEOGRAP…" at bounding box center [217, 103] width 183 height 115
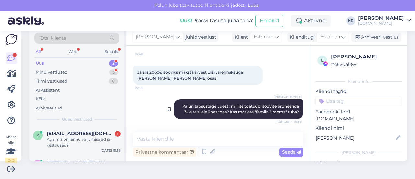
scroll to position [3752, 0]
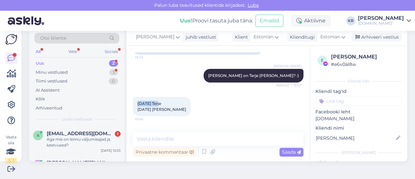
drag, startPoint x: 158, startPoint y: 90, endPoint x: 134, endPoint y: 88, distance: 24.1
click at [134, 97] on div "[DATE] Terje [DATE] [PERSON_NAME] 15:48" at bounding box center [162, 106] width 58 height 19
drag, startPoint x: 155, startPoint y: 96, endPoint x: 137, endPoint y: 98, distance: 17.9
click at [137, 98] on div "[DATE] Terje [DATE] [PERSON_NAME] 15:48" at bounding box center [162, 106] width 58 height 19
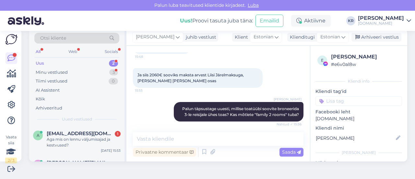
scroll to position [3914, 0]
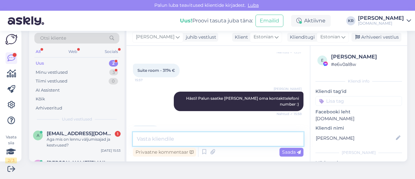
click at [191, 139] on textarea at bounding box center [218, 139] width 170 height 14
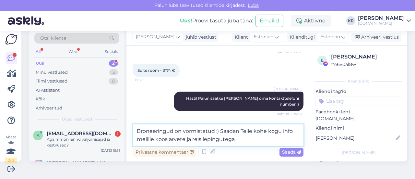
type textarea "Broneeringud on vormistatud :) Saadan Teile kohe kogu info meilile koos arvete …"
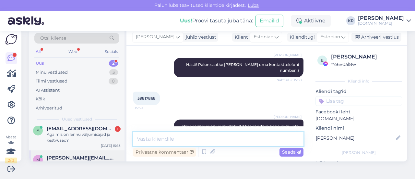
scroll to position [0, 0]
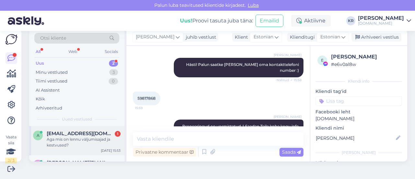
click at [91, 142] on div "Aga mis on lennu väljumisajad ja kestvused?" at bounding box center [84, 142] width 74 height 12
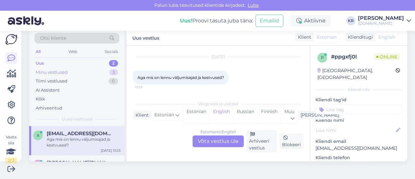
click at [82, 74] on div "Minu vestlused 3" at bounding box center [76, 72] width 85 height 9
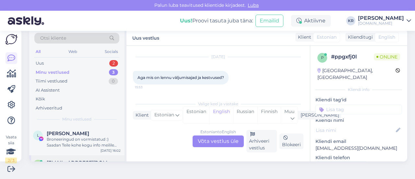
scroll to position [40, 0]
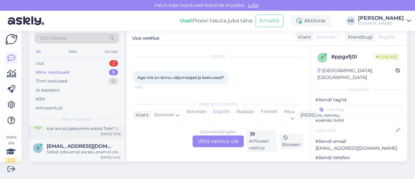
click at [92, 134] on div "a [EMAIL_ADDRESS][DOMAIN_NAME] Kas antud pakkumine sobiks Teile? :) [DATE] 15:39" at bounding box center [76, 126] width 95 height 23
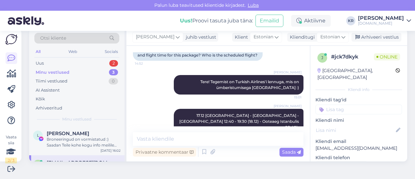
scroll to position [0, 0]
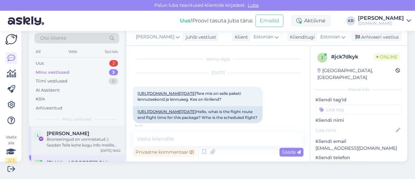
click at [68, 138] on div "Broneeringud on vormistatud :) Saadan Teile kohe kogu info meilile koos arvete …" at bounding box center [84, 142] width 74 height 12
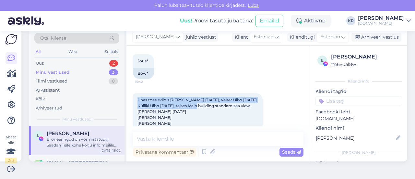
scroll to position [3623, 0]
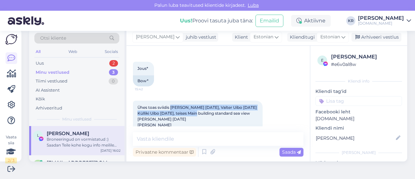
drag, startPoint x: 169, startPoint y: 58, endPoint x: 171, endPoint y: 81, distance: 22.8
click at [171, 105] on span "Ühes toas sviidis [PERSON_NAME] [DATE], Valter Uibo [DATE] Külliki Uibo [DATE],…" at bounding box center [196, 119] width 119 height 28
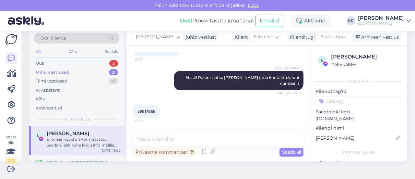
scroll to position [3947, 0]
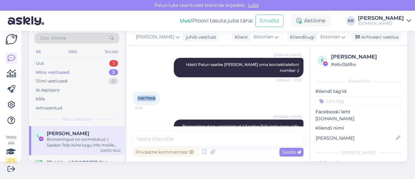
drag, startPoint x: 156, startPoint y: 77, endPoint x: 140, endPoint y: 77, distance: 15.6
click at [135, 91] on div "59817868 15:59" at bounding box center [146, 98] width 27 height 14
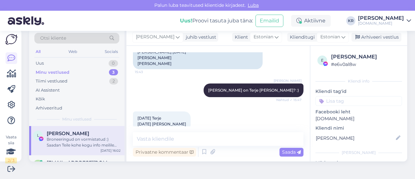
scroll to position [3688, 0]
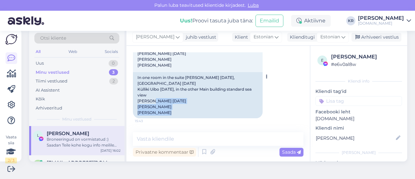
drag, startPoint x: 162, startPoint y: 98, endPoint x: 137, endPoint y: 87, distance: 26.9
click at [137, 87] on div "In one room in the suite [PERSON_NAME] [DATE], [GEOGRAPHIC_DATA] [DATE] Külliki…" at bounding box center [198, 95] width 130 height 46
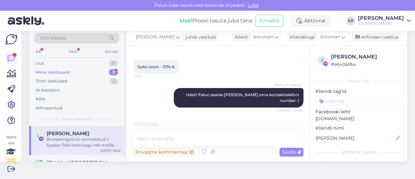
scroll to position [3947, 0]
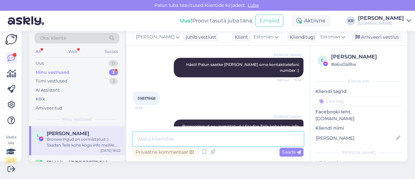
click at [203, 133] on textarea at bounding box center [218, 139] width 170 height 14
type textarea "Kogu info on saadetud Teile meilile :)"
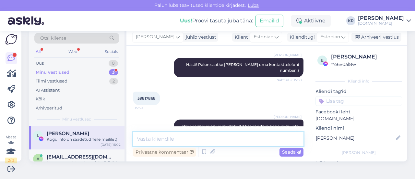
scroll to position [3975, 0]
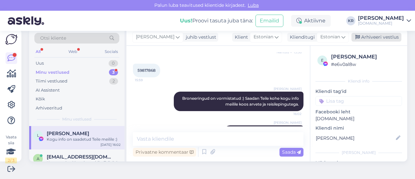
click at [367, 36] on div "Arhiveeri vestlus" at bounding box center [376, 37] width 50 height 9
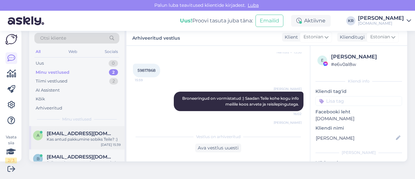
click at [85, 143] on div "a [EMAIL_ADDRESS][DOMAIN_NAME] Kas antud pakkumine sobiks Teile? :) [DATE] 15:39" at bounding box center [76, 137] width 95 height 23
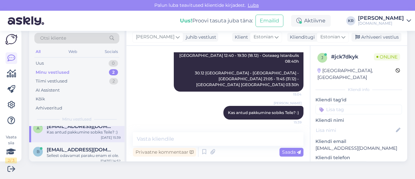
scroll to position [11, 0]
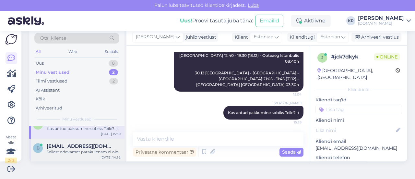
click at [87, 149] on div "Sellest odavamat paraku enam ei ole." at bounding box center [84, 152] width 74 height 6
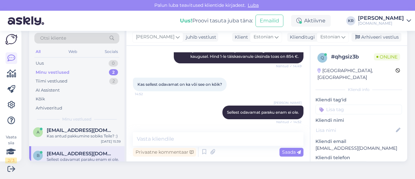
scroll to position [0, 0]
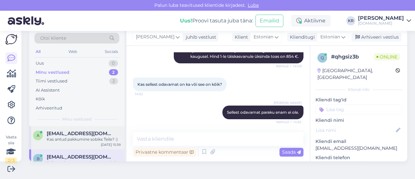
click at [90, 137] on div "Kas antud pakkumine sobiks Teile? :)" at bounding box center [84, 139] width 74 height 6
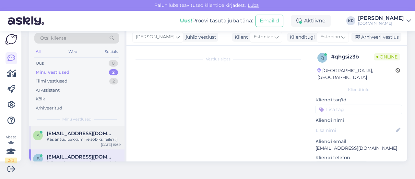
scroll to position [128, 0]
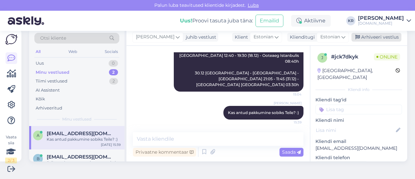
click at [367, 37] on div "Arhiveeri vestlus" at bounding box center [376, 37] width 50 height 9
